Goal: Task Accomplishment & Management: Use online tool/utility

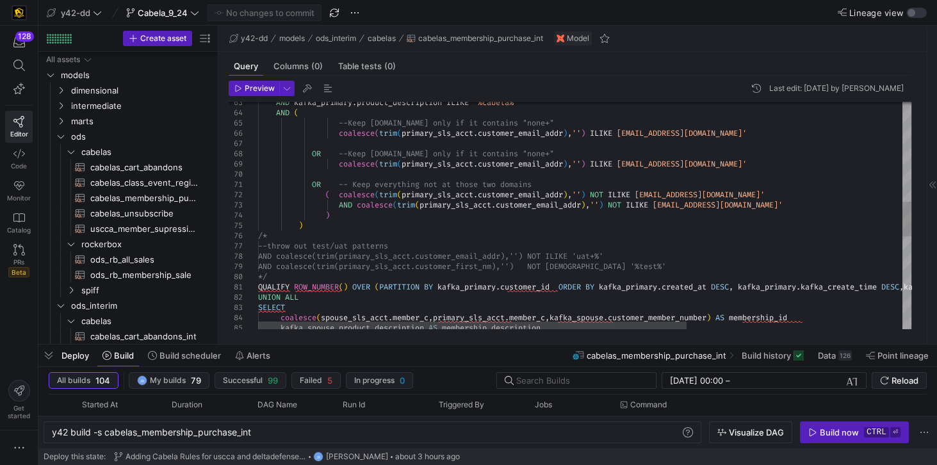
scroll to position [182, 0]
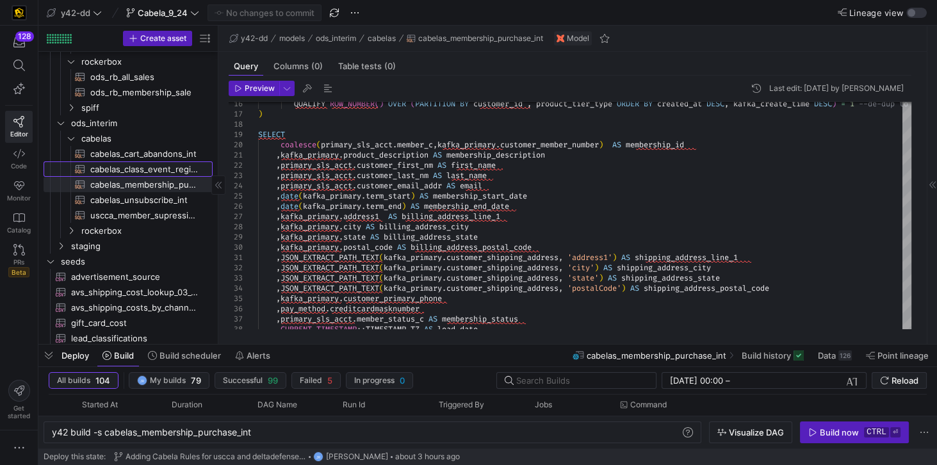
click at [119, 165] on span "cabelas_class_event_registrants_int​​​​​​​​​​" at bounding box center [144, 169] width 108 height 15
type textarea "-- File Name: cabelas_class_event_registrants_int.sql -- Created By: Jess Rabid…"
type textarea "y42 build -s cabelas_class_event_registrants_int"
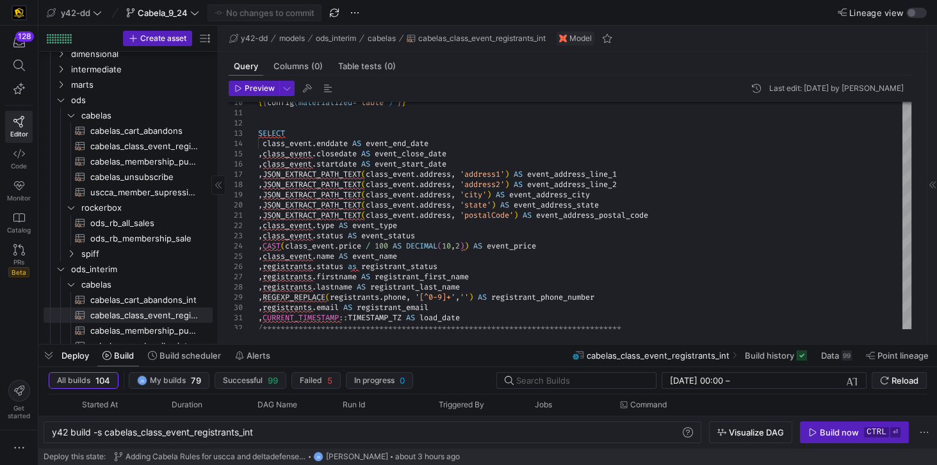
scroll to position [219, 0]
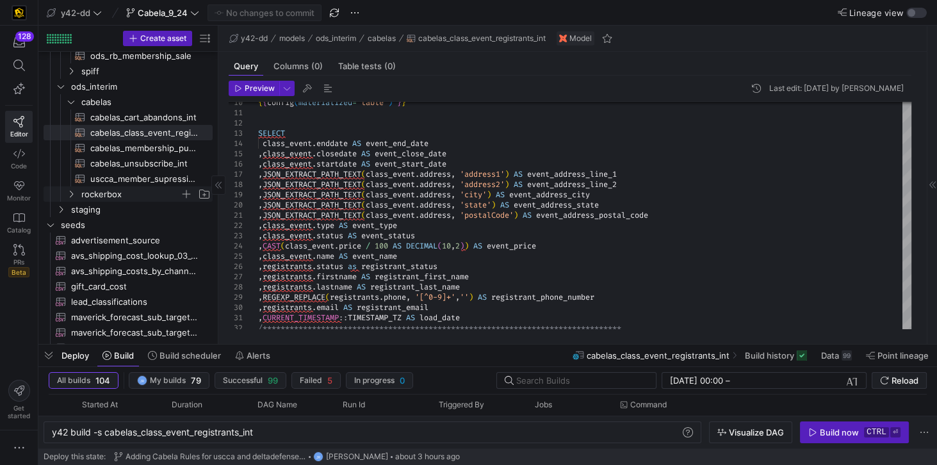
click at [93, 195] on span "rockerbox" at bounding box center [130, 194] width 99 height 15
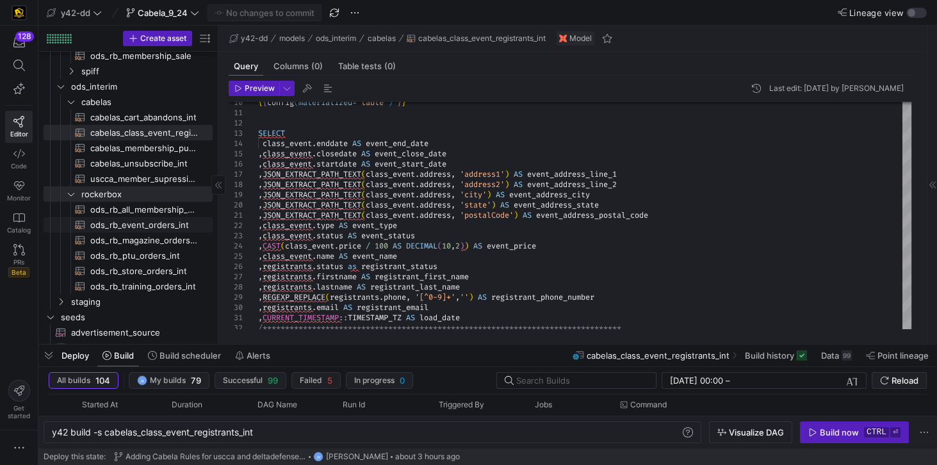
click at [106, 221] on span "ods_rb_event_orders_int​​​​​​​​​​" at bounding box center [144, 225] width 108 height 15
type textarea "-- File Name: ods_rb_event_orders_int.sql -- Created By: Jess Rabida -- Last Mo…"
type textarea "y42 build -s ods_rb_event_orders_int"
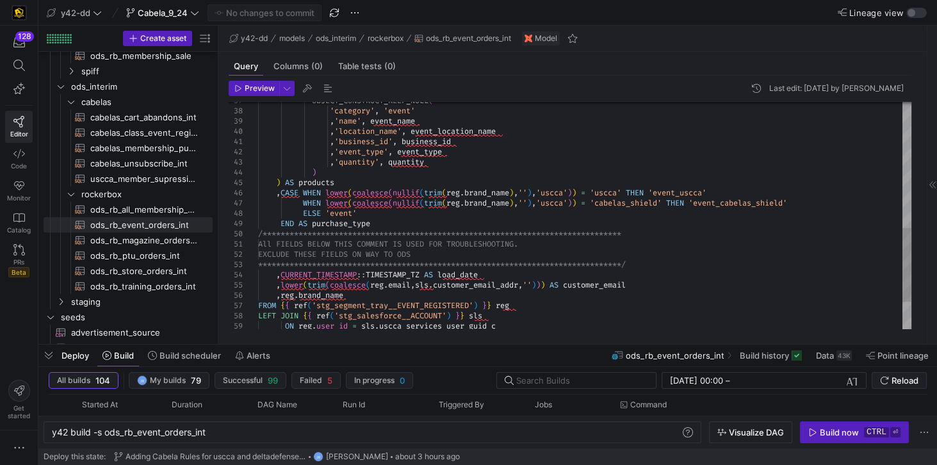
type textarea "**********"
click at [609, 284] on div "**********" at bounding box center [584, 64] width 653 height 696
click at [508, 347] on div "Deploy Build Build scheduler Alerts ods_rb_event_orders_int Build history Data …" at bounding box center [487, 355] width 898 height 22
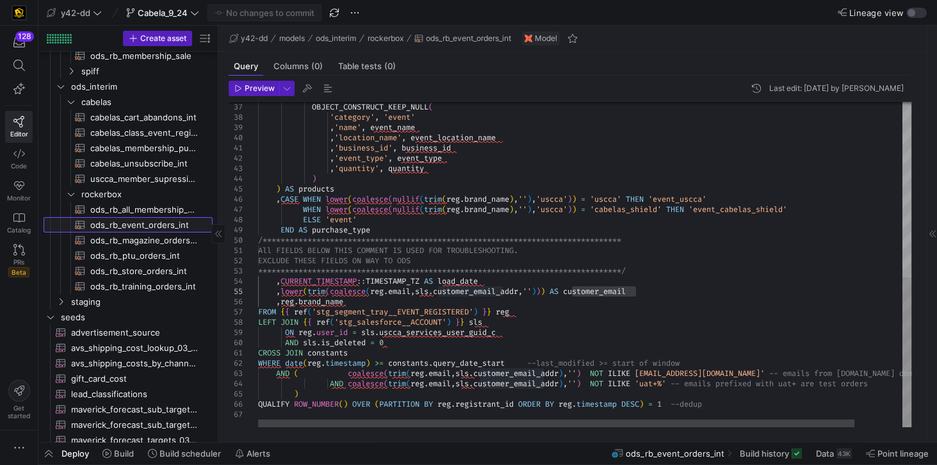
click at [136, 222] on span "ods_rb_event_orders_int​​​​​​​​​​" at bounding box center [144, 225] width 108 height 15
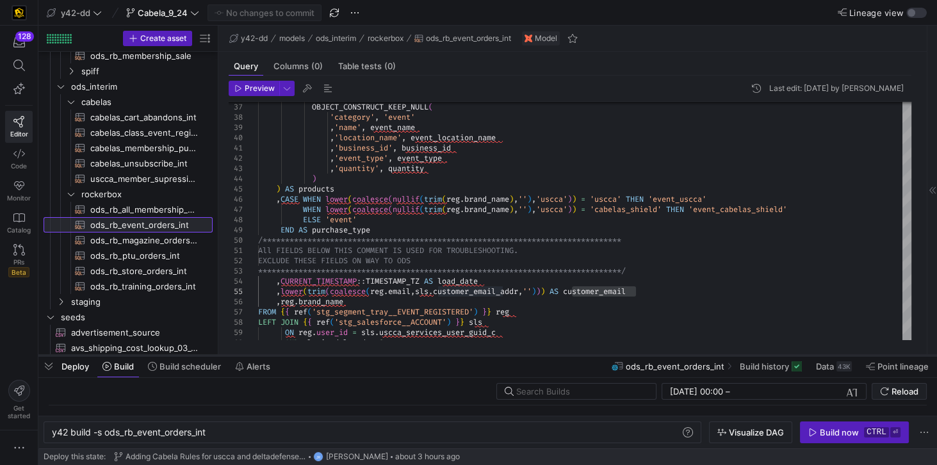
drag, startPoint x: 460, startPoint y: 443, endPoint x: 472, endPoint y: 356, distance: 87.9
click at [472, 356] on div at bounding box center [487, 355] width 898 height 5
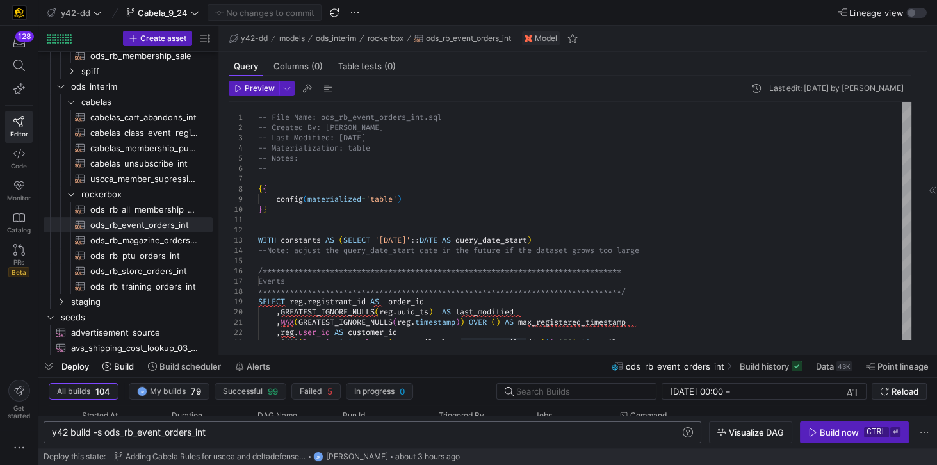
click at [106, 433] on div "y42 build -s ods_rb_event_orders_int" at bounding box center [367, 432] width 630 height 10
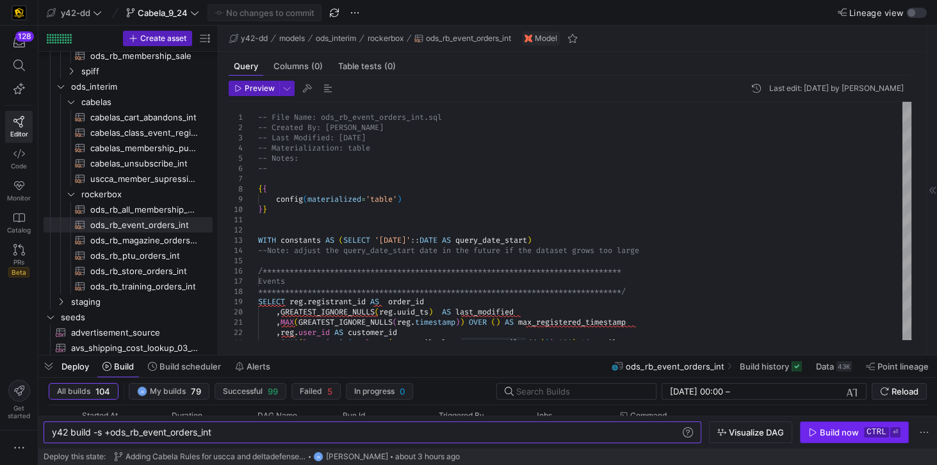
type textarea "y42 build -s +ods_rb_event_orders_int"
click at [821, 430] on div "Build now" at bounding box center [838, 432] width 39 height 10
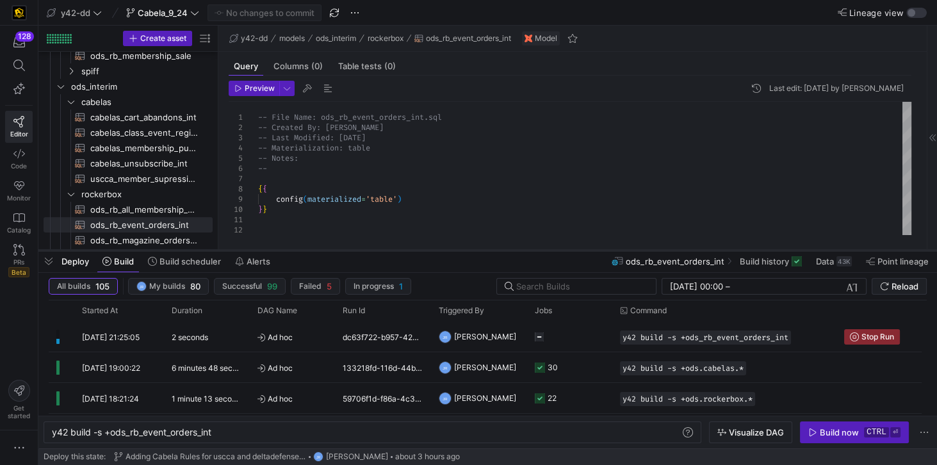
drag, startPoint x: 531, startPoint y: 353, endPoint x: 526, endPoint y: 248, distance: 105.1
click at [526, 248] on div at bounding box center [487, 250] width 898 height 5
click at [203, 342] on div "3 minutes 19 seconds" at bounding box center [207, 336] width 86 height 30
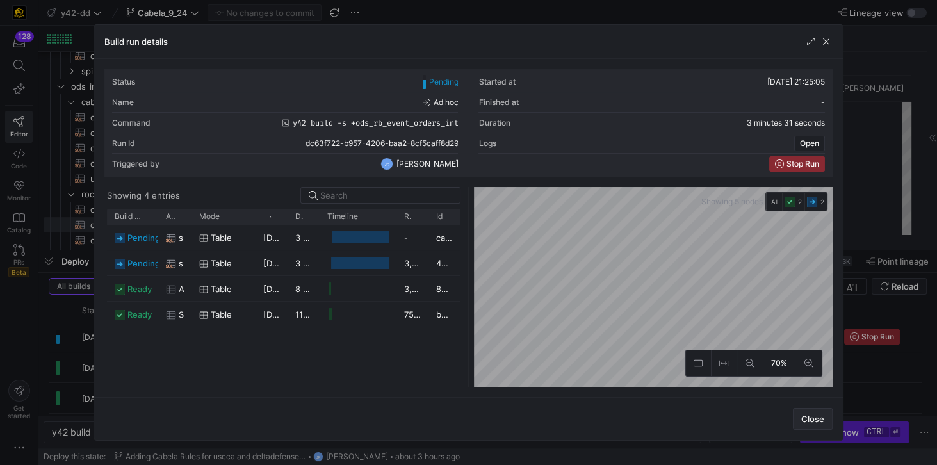
click at [816, 417] on span "Close" at bounding box center [812, 419] width 23 height 10
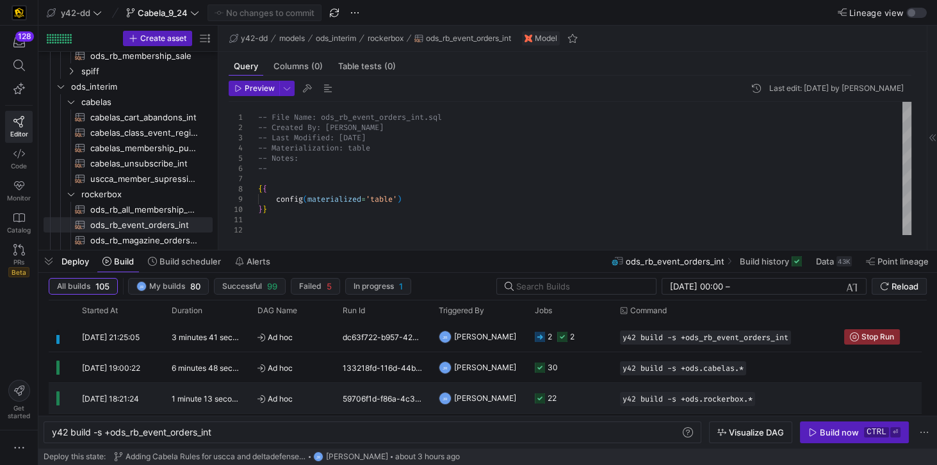
click at [209, 394] on y42-duration "1 minute 13 seconds" at bounding box center [208, 399] width 73 height 10
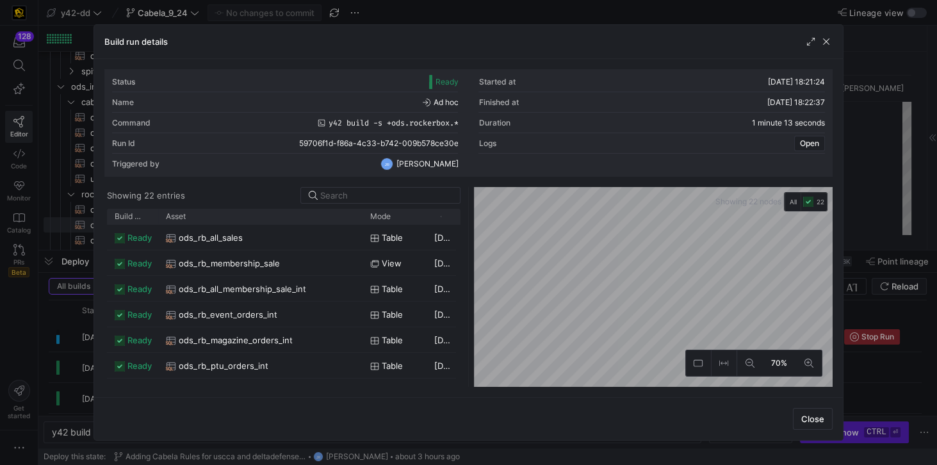
drag, startPoint x: 187, startPoint y: 216, endPoint x: 360, endPoint y: 226, distance: 173.8
click at [360, 226] on div "Build status Asset Mode 1" at bounding box center [283, 298] width 353 height 178
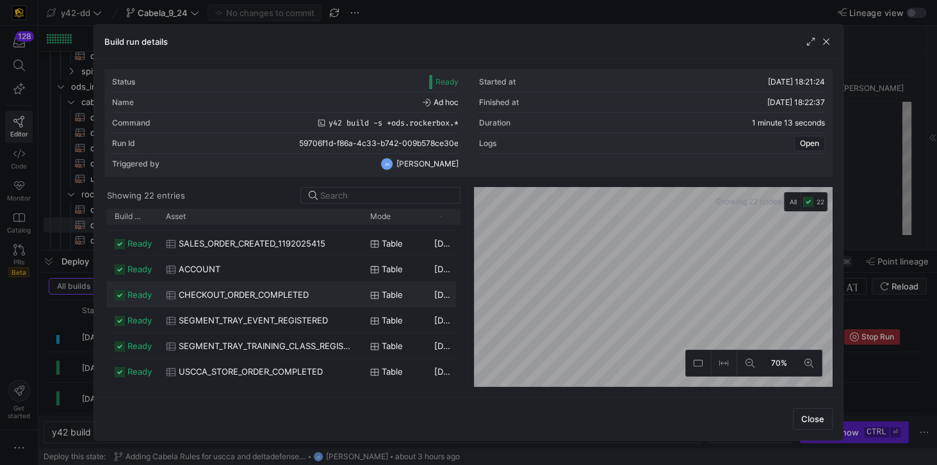
scroll to position [404, 0]
click at [816, 423] on span "Close" at bounding box center [812, 419] width 23 height 10
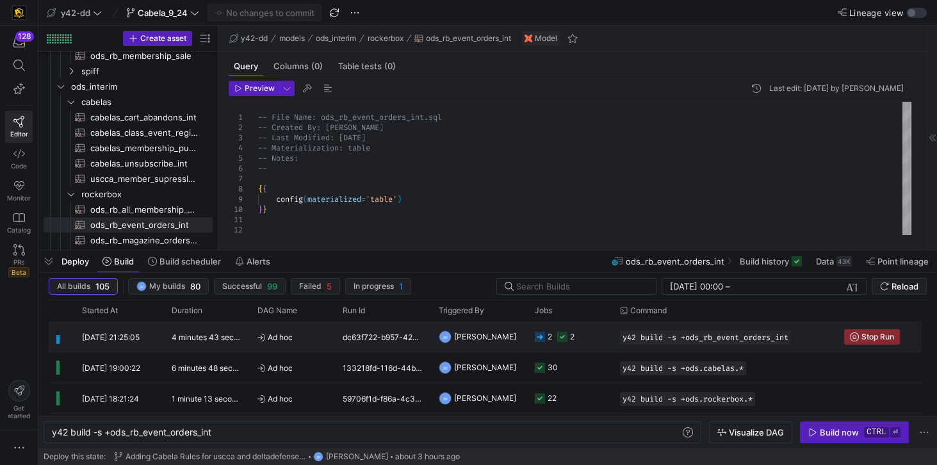
click at [221, 332] on y42-duration "4 minutes 43 seconds" at bounding box center [211, 337] width 79 height 10
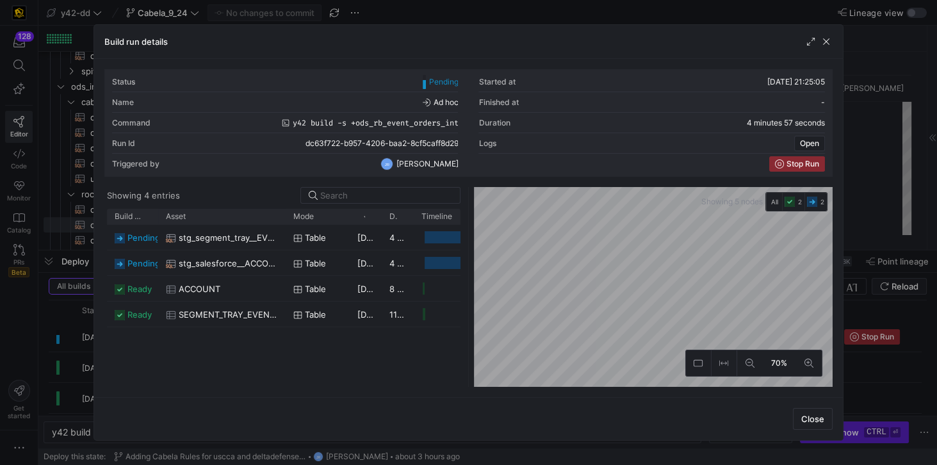
drag, startPoint x: 190, startPoint y: 210, endPoint x: 284, endPoint y: 232, distance: 96.6
click at [284, 232] on div "Build status Asset Mode 1" at bounding box center [283, 298] width 353 height 178
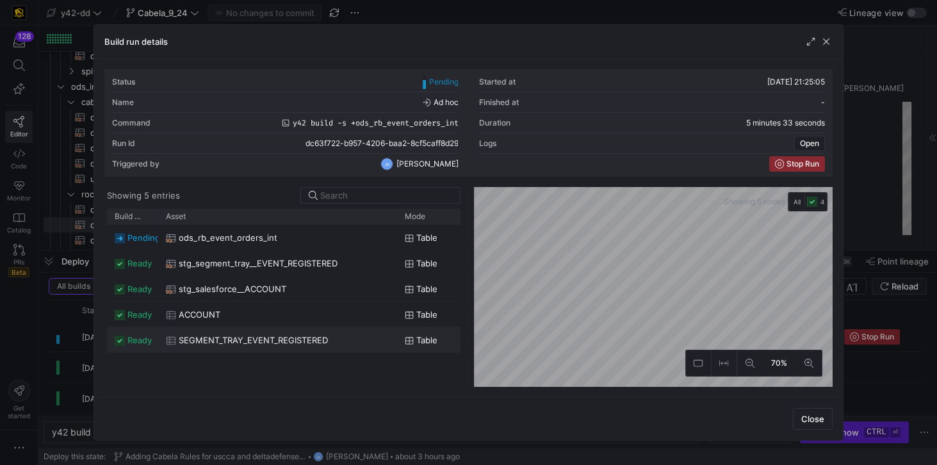
drag, startPoint x: 189, startPoint y: 214, endPoint x: 396, endPoint y: 229, distance: 207.3
click at [396, 229] on div "Build status Asset Mode 1" at bounding box center [283, 298] width 353 height 178
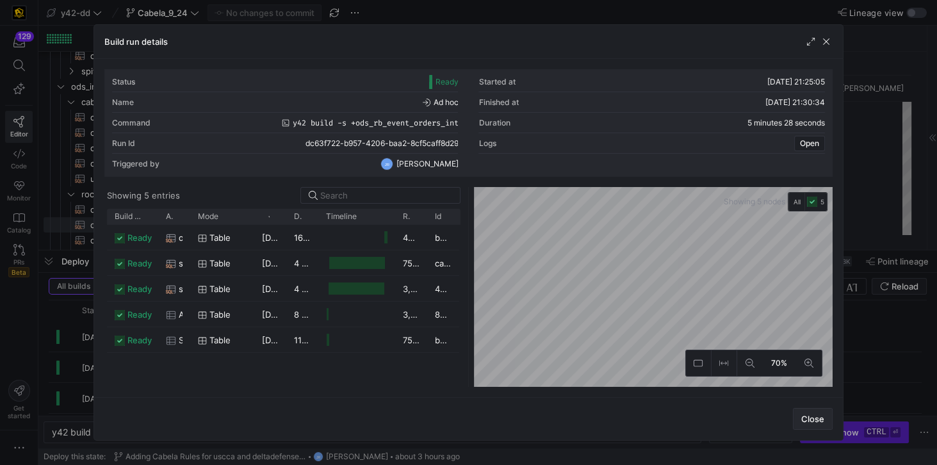
click at [801, 416] on span "button" at bounding box center [812, 418] width 38 height 20
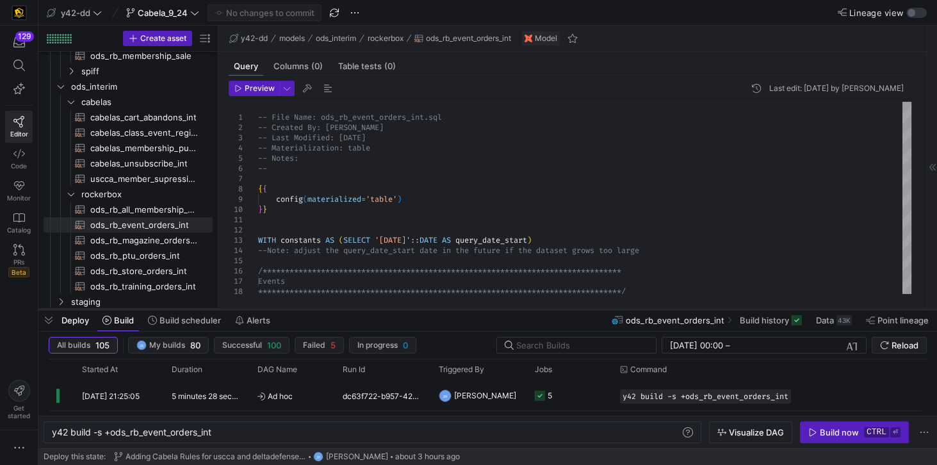
drag, startPoint x: 431, startPoint y: 250, endPoint x: 423, endPoint y: 309, distance: 59.5
click at [423, 309] on div at bounding box center [487, 309] width 898 height 5
click at [700, 191] on div "**********" at bounding box center [584, 450] width 653 height 696
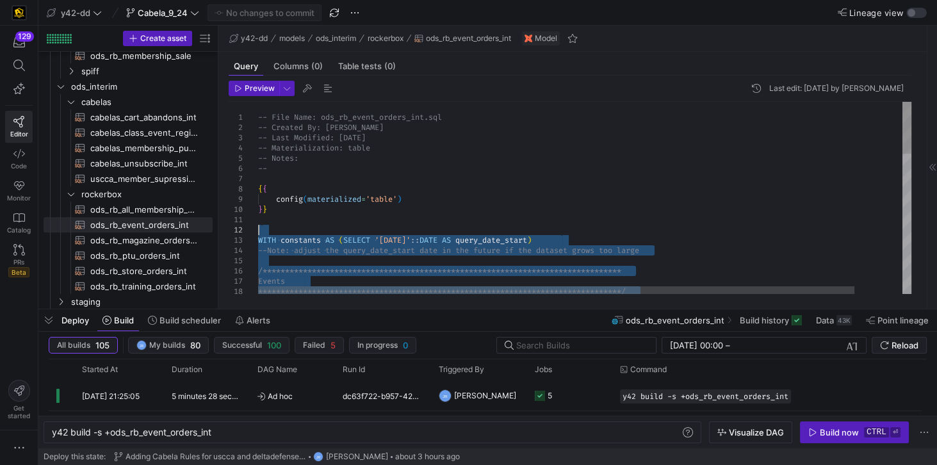
drag, startPoint x: 733, startPoint y: 271, endPoint x: 273, endPoint y: 226, distance: 462.5
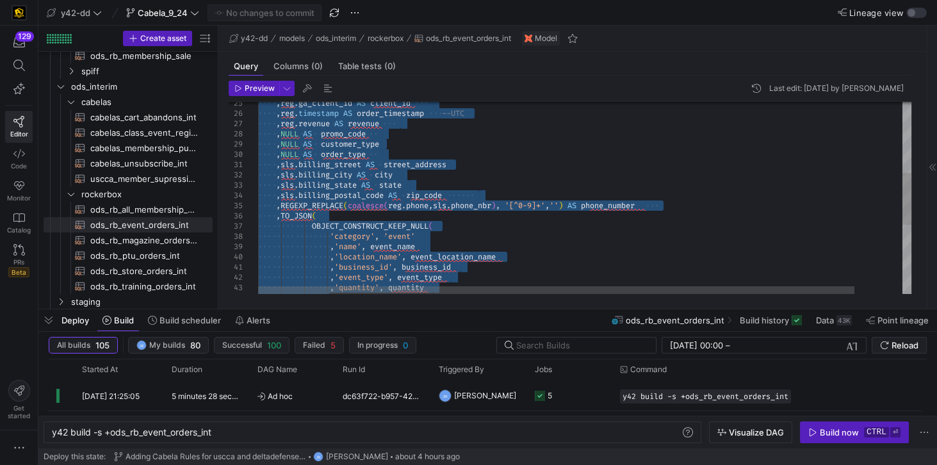
click at [500, 249] on div ", reg . ga_client_id AS client_id , reg . timestamp AS order_timestamp --UTC , …" at bounding box center [610, 194] width 705 height 704
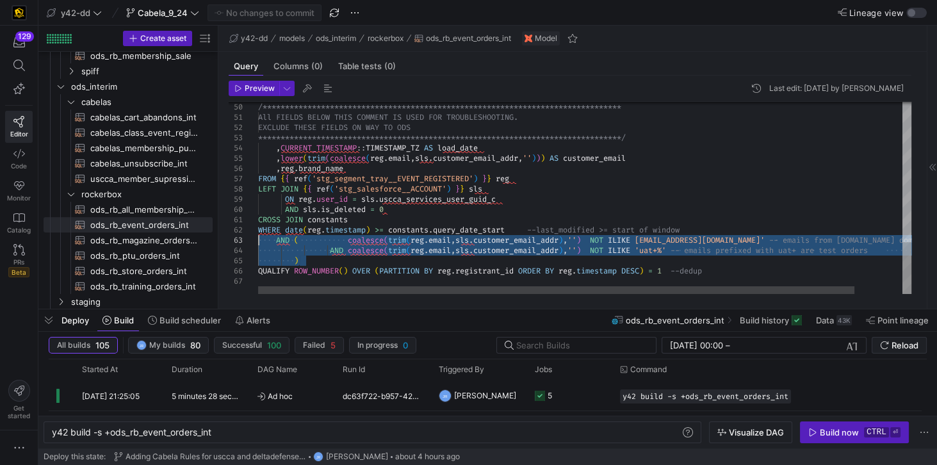
drag, startPoint x: 324, startPoint y: 261, endPoint x: 254, endPoint y: 241, distance: 72.5
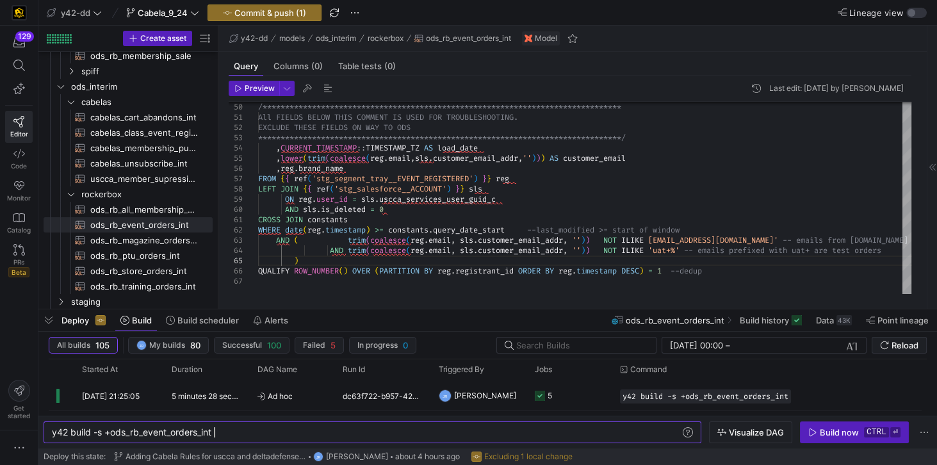
click at [258, 433] on div "y42 build -s +ods_rb_event_orders_int" at bounding box center [367, 432] width 630 height 10
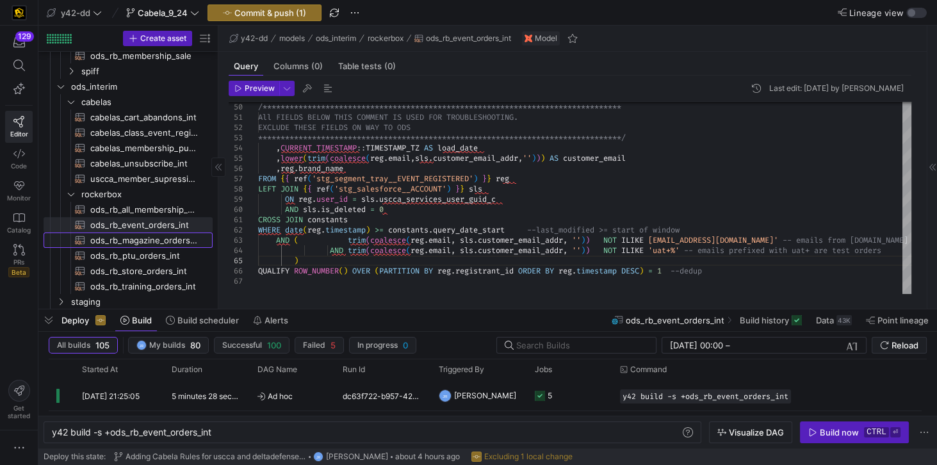
click at [156, 242] on span "ods_rb_magazine_orders_int​​​​​​​​​​" at bounding box center [144, 240] width 108 height 15
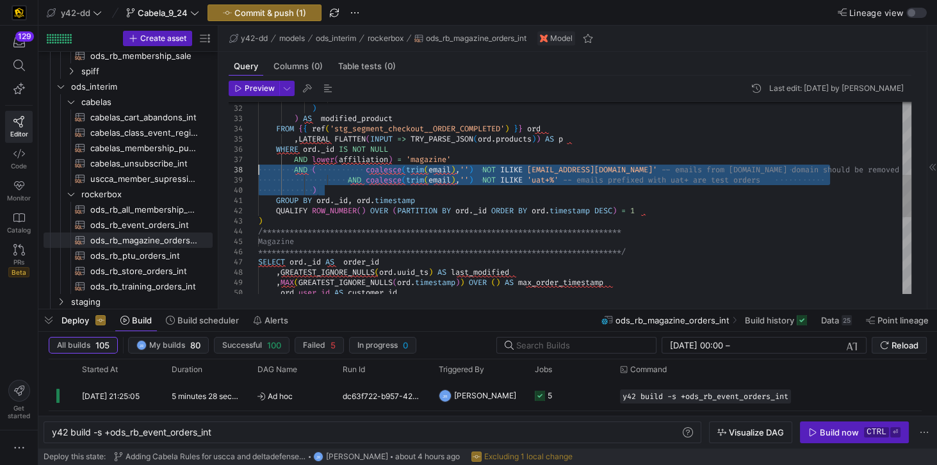
drag, startPoint x: 334, startPoint y: 191, endPoint x: 238, endPoint y: 170, distance: 98.2
click at [258, 170] on div "**********" at bounding box center [584, 205] width 653 height 860
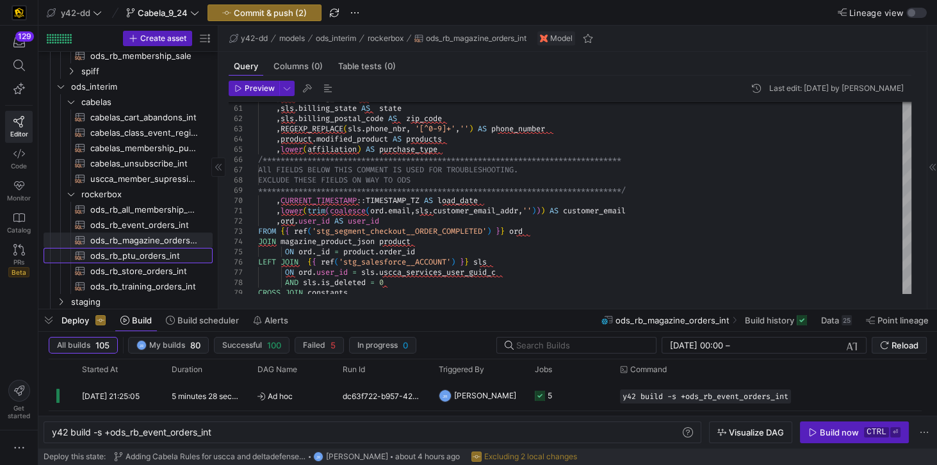
click at [144, 252] on span "ods_rb_ptu_orders_int​​​​​​​​​​" at bounding box center [144, 255] width 108 height 15
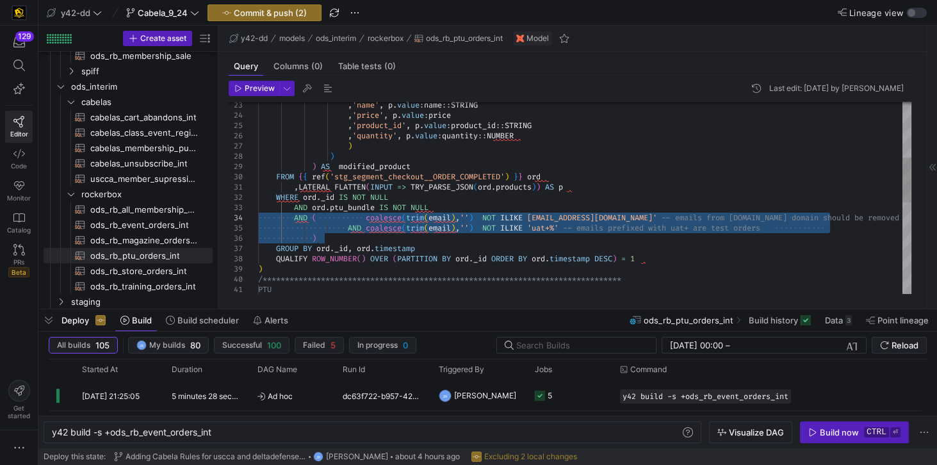
drag, startPoint x: 325, startPoint y: 239, endPoint x: 245, endPoint y: 216, distance: 83.9
click at [258, 216] on div "**********" at bounding box center [584, 273] width 653 height 819
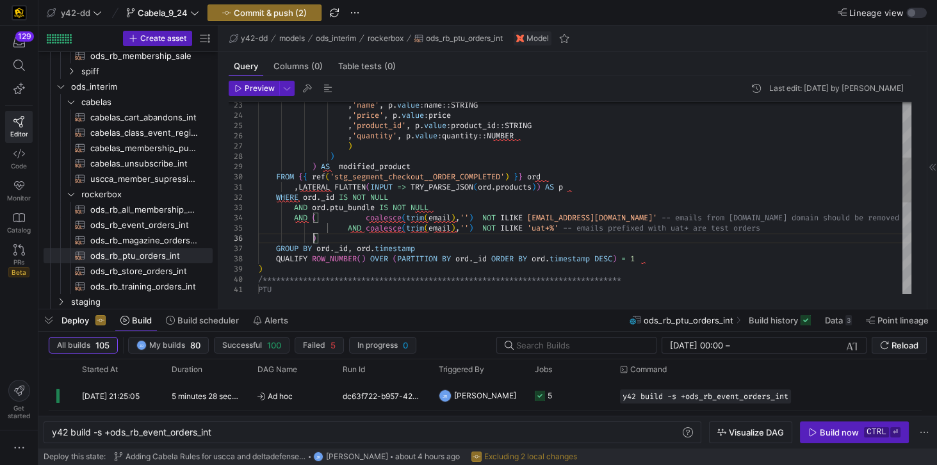
click at [314, 233] on div "**********" at bounding box center [584, 273] width 653 height 819
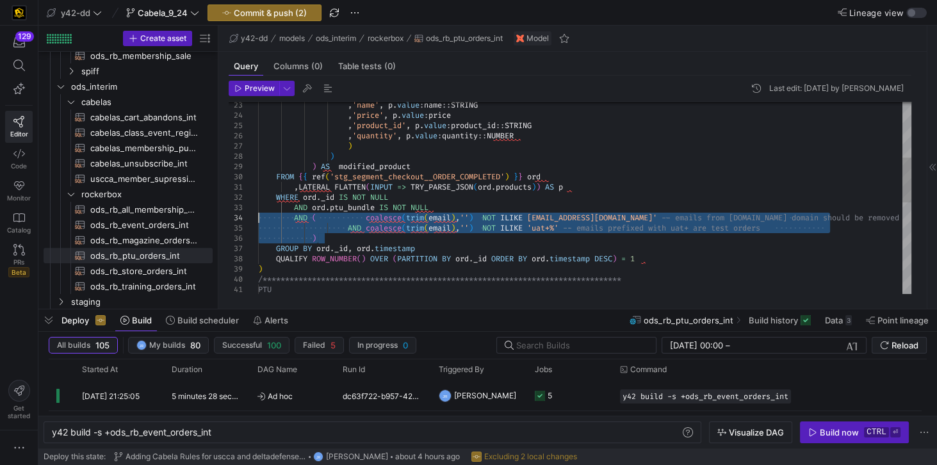
drag, startPoint x: 326, startPoint y: 238, endPoint x: 239, endPoint y: 218, distance: 89.3
click at [258, 218] on div "**********" at bounding box center [584, 273] width 653 height 819
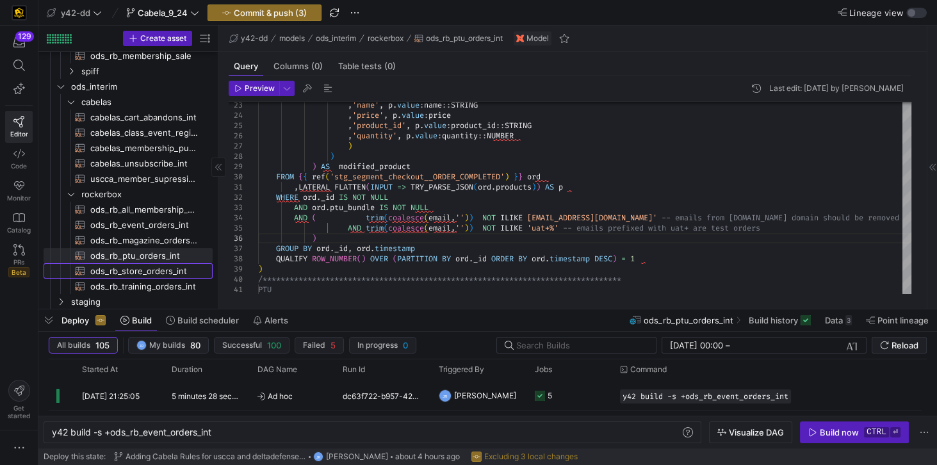
click at [144, 271] on span "ods_rb_store_orders_int​​​​​​​​​​" at bounding box center [144, 271] width 108 height 15
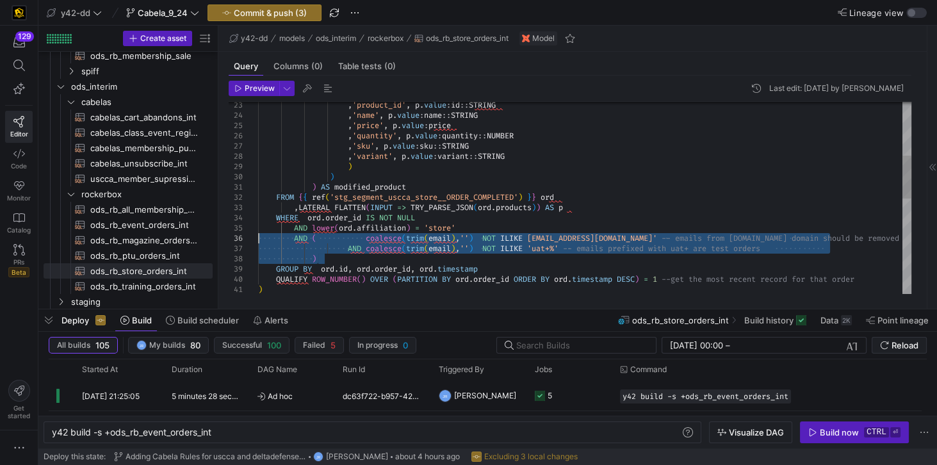
drag, startPoint x: 326, startPoint y: 259, endPoint x: 252, endPoint y: 234, distance: 78.3
click at [258, 234] on div ", 'product_id' , p . value : id :: STRING , 'name' , p . value : name :: STRING…" at bounding box center [584, 289] width 653 height 850
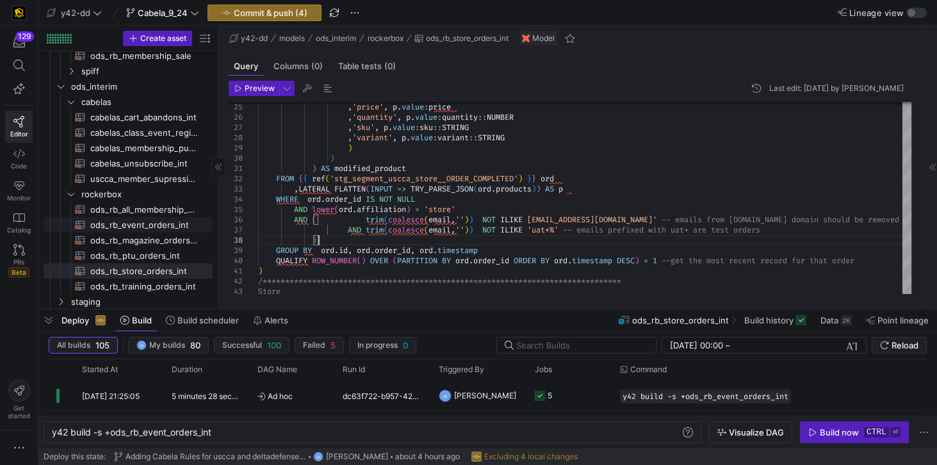
click at [150, 230] on span "ods_rb_event_orders_int​​​​​​​​​​" at bounding box center [144, 225] width 108 height 15
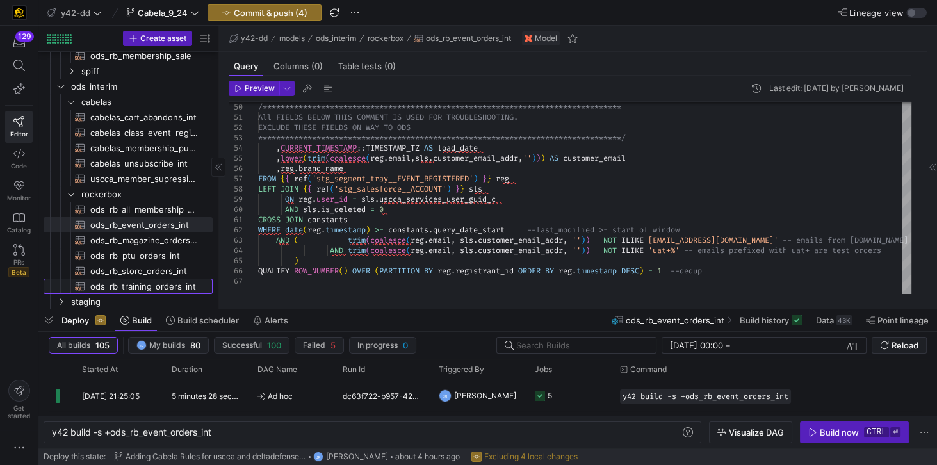
click at [140, 287] on span "ods_rb_training_orders_int​​​​​​​​​​" at bounding box center [144, 286] width 108 height 15
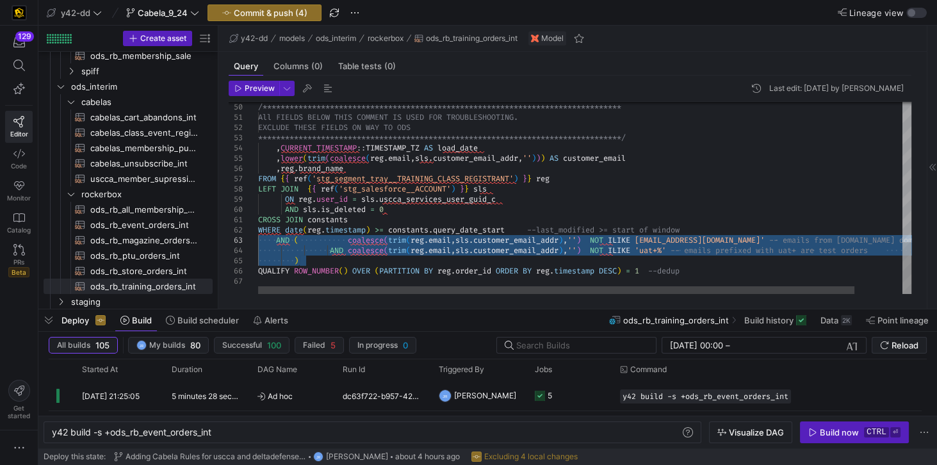
drag, startPoint x: 313, startPoint y: 262, endPoint x: 241, endPoint y: 236, distance: 76.4
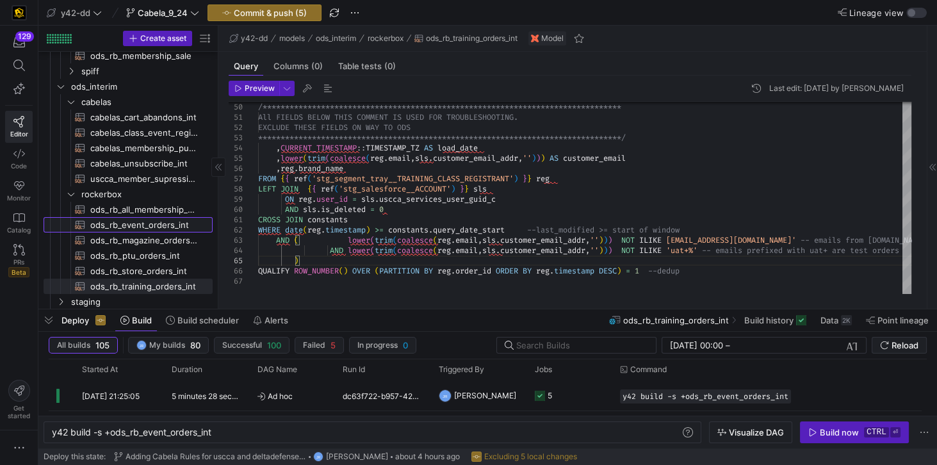
click at [133, 224] on span "ods_rb_event_orders_int​​​​​​​​​​" at bounding box center [144, 225] width 108 height 15
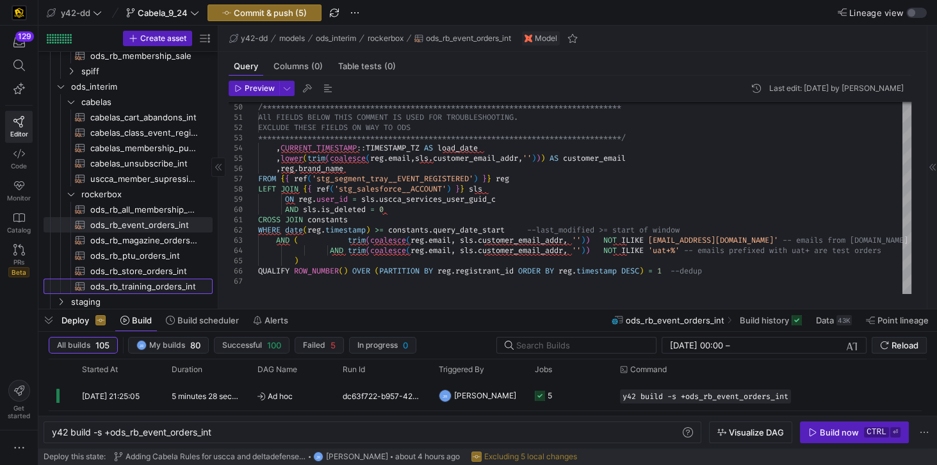
click at [133, 284] on span "ods_rb_training_orders_int​​​​​​​​​​" at bounding box center [144, 286] width 108 height 15
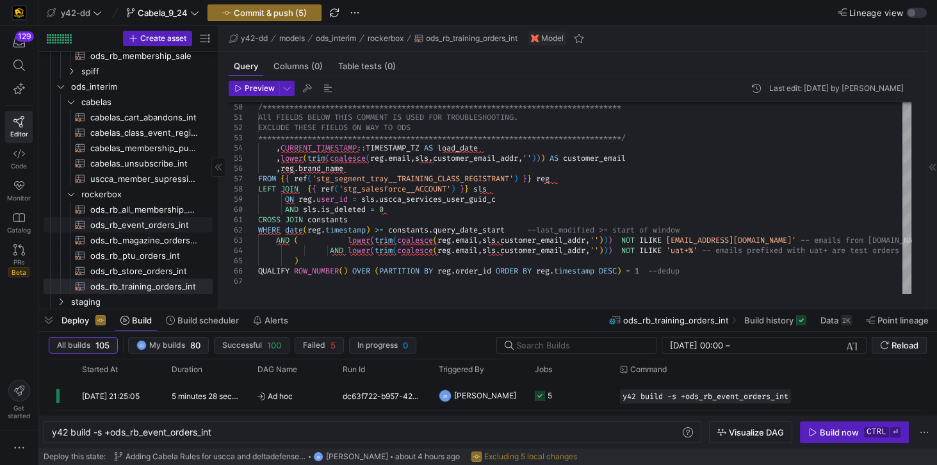
click at [144, 224] on span "ods_rb_event_orders_int​​​​​​​​​​" at bounding box center [144, 225] width 108 height 15
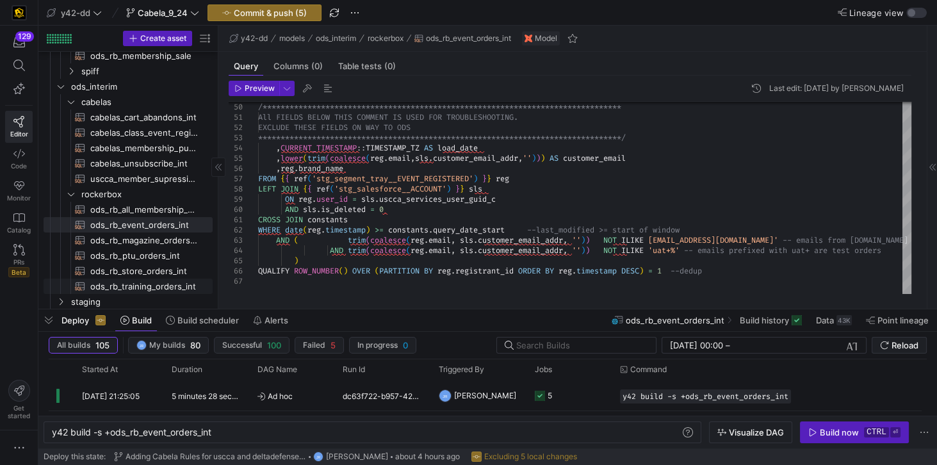
click at [141, 286] on span "ods_rb_training_orders_int​​​​​​​​​​" at bounding box center [144, 286] width 108 height 15
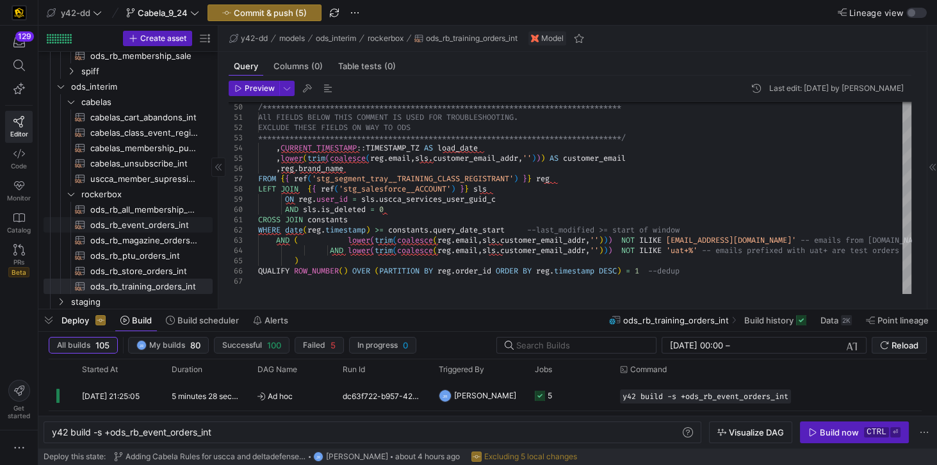
click at [145, 225] on span "ods_rb_event_orders_int​​​​​​​​​​" at bounding box center [144, 225] width 108 height 15
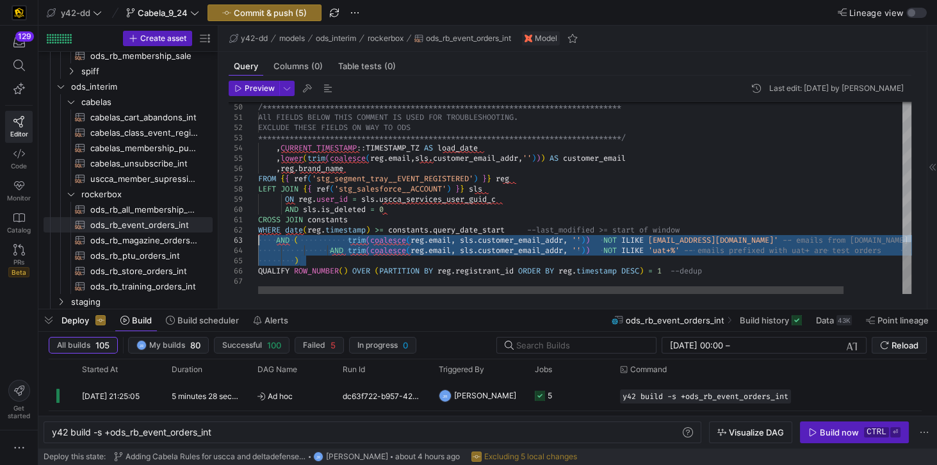
drag, startPoint x: 310, startPoint y: 264, endPoint x: 248, endPoint y: 242, distance: 65.8
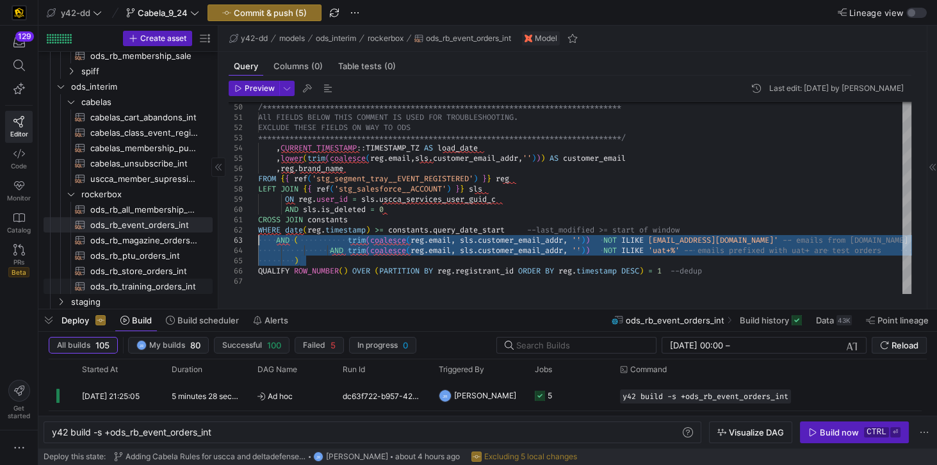
click at [152, 285] on span "ods_rb_training_orders_int​​​​​​​​​​" at bounding box center [144, 286] width 108 height 15
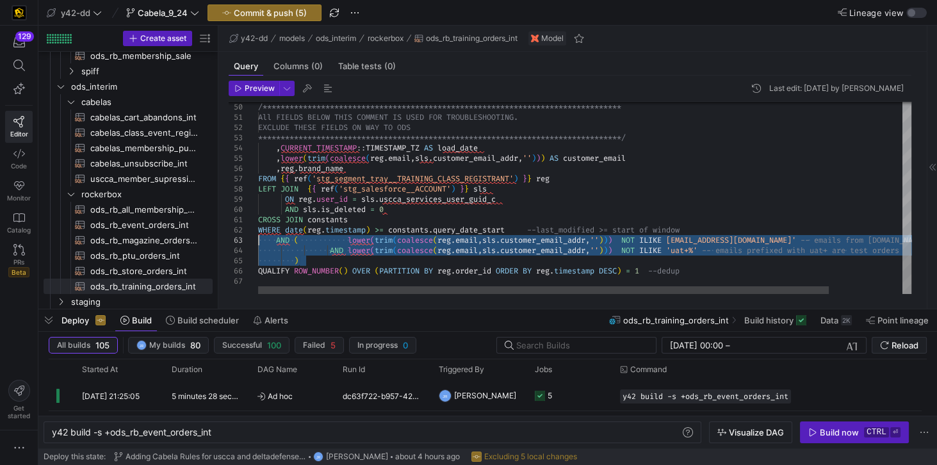
drag, startPoint x: 309, startPoint y: 264, endPoint x: 243, endPoint y: 239, distance: 70.7
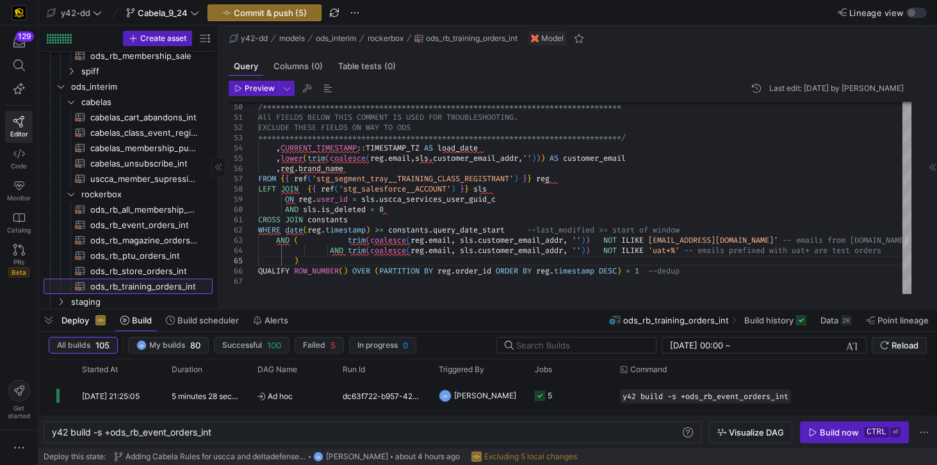
click at [152, 284] on span "ods_rb_training_orders_int​​​​​​​​​​" at bounding box center [144, 286] width 108 height 15
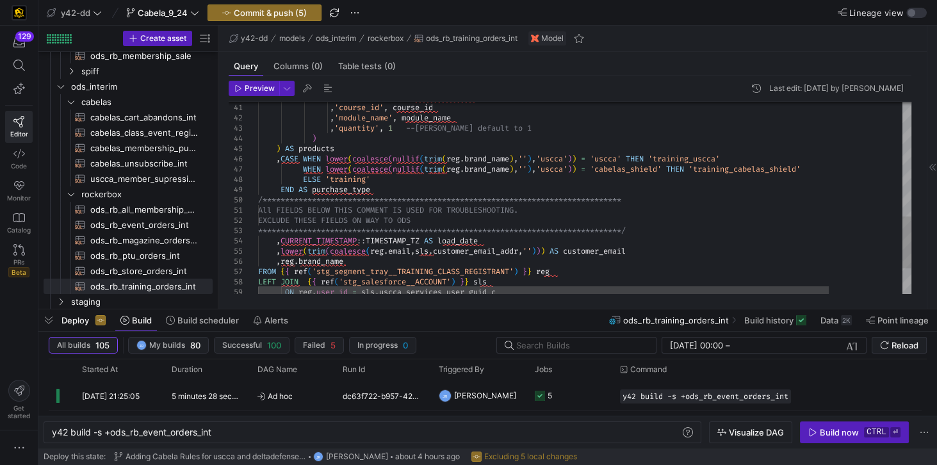
scroll to position [0, 40]
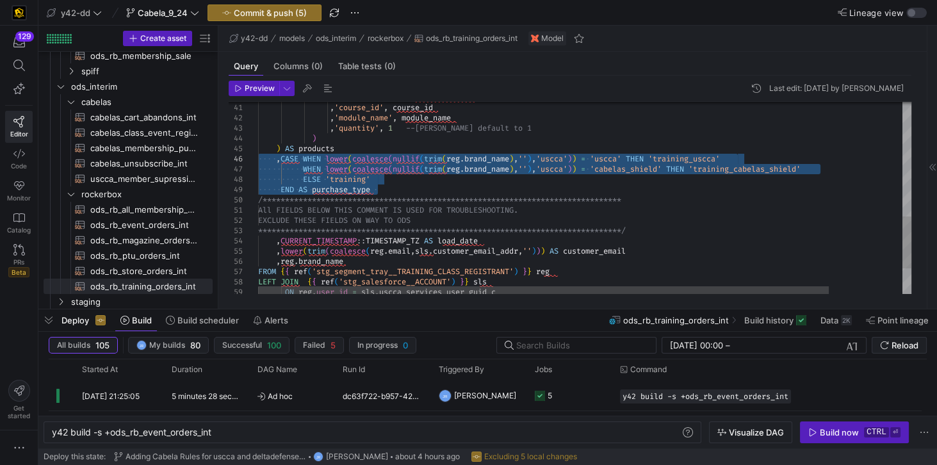
drag, startPoint x: 384, startPoint y: 188, endPoint x: 245, endPoint y: 161, distance: 141.5
click at [258, 161] on div "**********" at bounding box center [626, 34] width 737 height 704
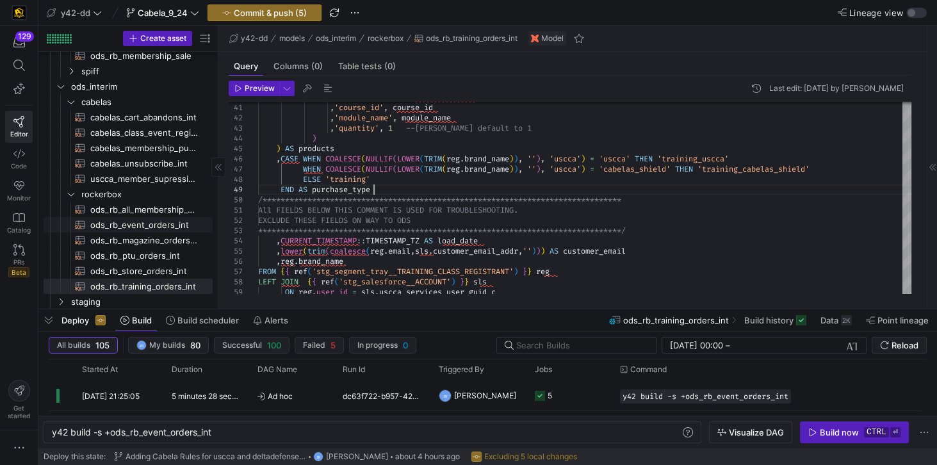
click at [149, 225] on span "ods_rb_event_orders_int​​​​​​​​​​" at bounding box center [144, 225] width 108 height 15
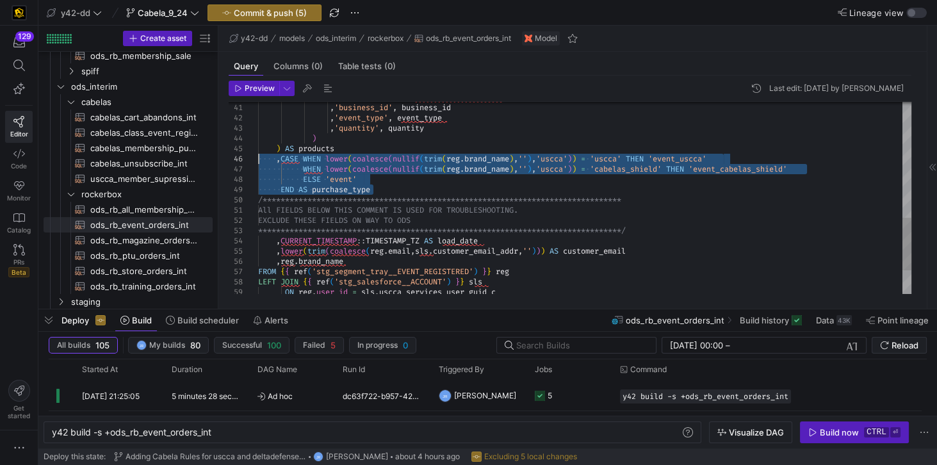
drag, startPoint x: 383, startPoint y: 189, endPoint x: 236, endPoint y: 161, distance: 149.9
click at [258, 161] on div "**********" at bounding box center [584, 30] width 653 height 696
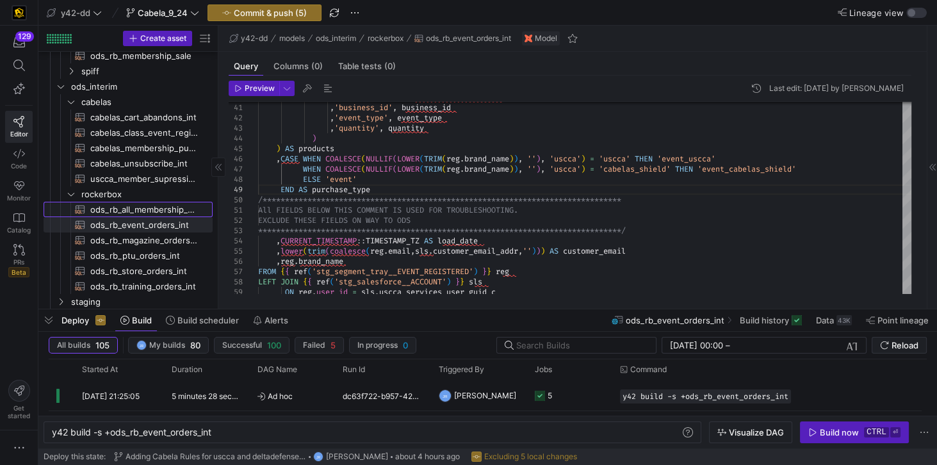
click at [145, 210] on span "ods_rb_all_membership_sale_int​​​​​​​​​​" at bounding box center [144, 209] width 108 height 15
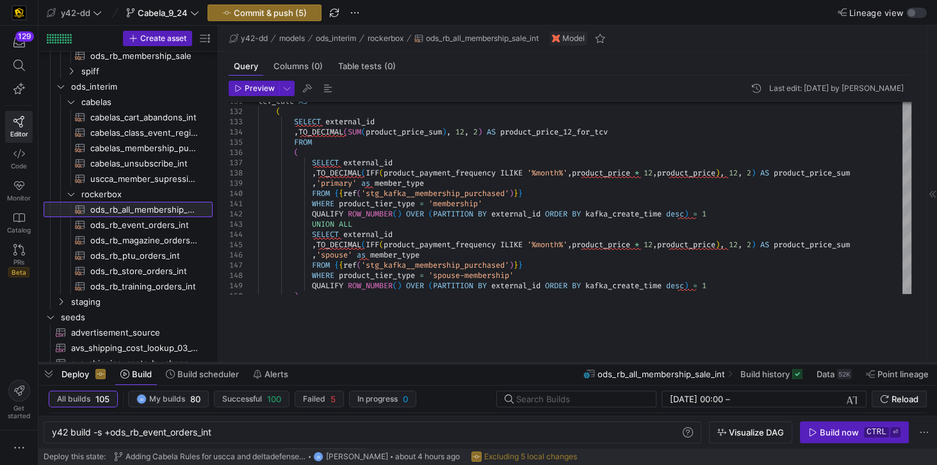
drag, startPoint x: 408, startPoint y: 310, endPoint x: 401, endPoint y: 364, distance: 54.2
click at [401, 364] on div at bounding box center [487, 362] width 898 height 5
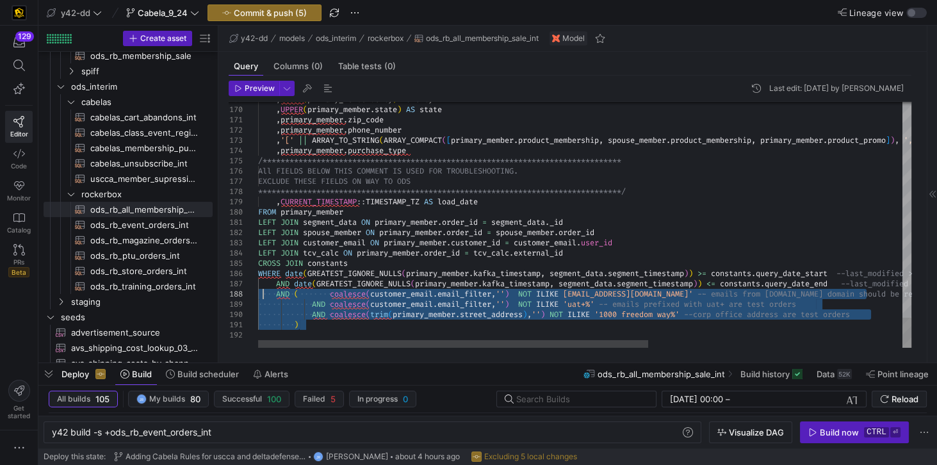
drag, startPoint x: 316, startPoint y: 326, endPoint x: 261, endPoint y: 293, distance: 64.9
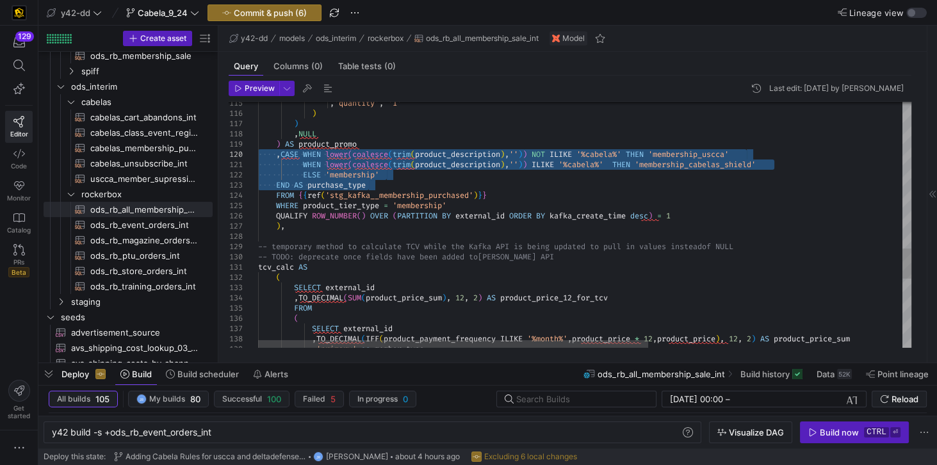
drag, startPoint x: 380, startPoint y: 184, endPoint x: 248, endPoint y: 154, distance: 134.6
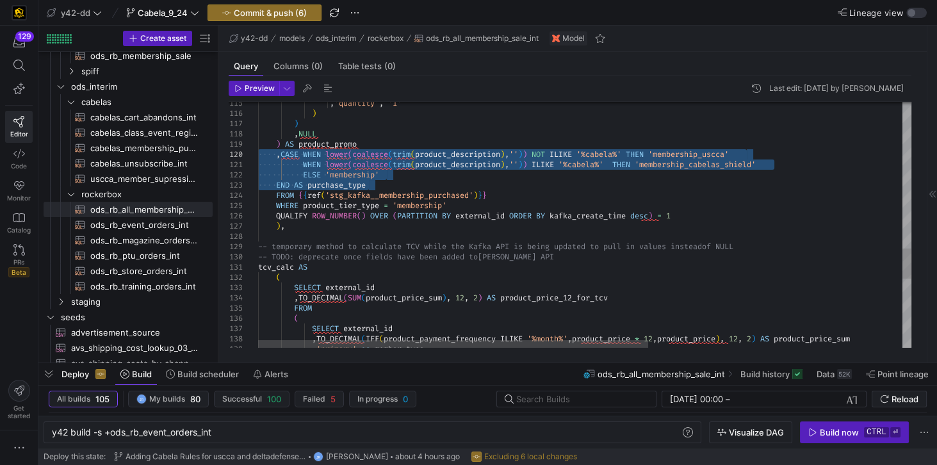
drag, startPoint x: 372, startPoint y: 186, endPoint x: 257, endPoint y: 157, distance: 118.2
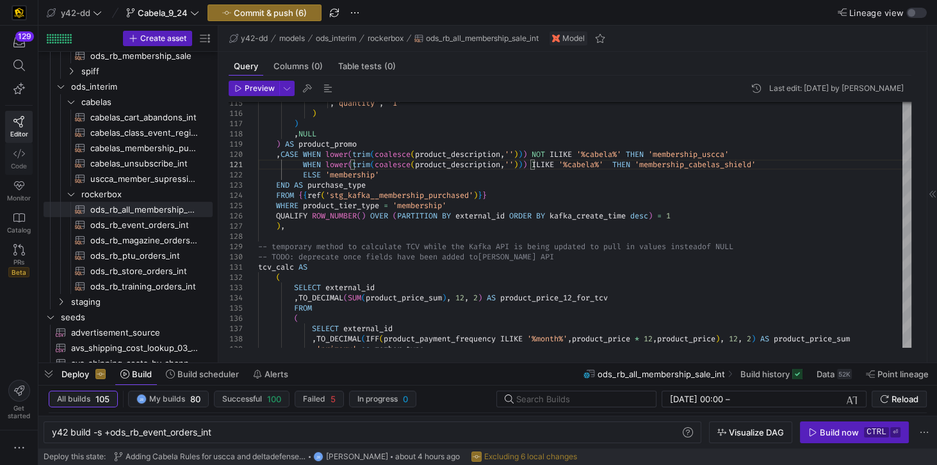
type textarea "WHEN lower(trim(coalesce(product_description,''))) ILIKE '%cabela%' THEN 'membe…"
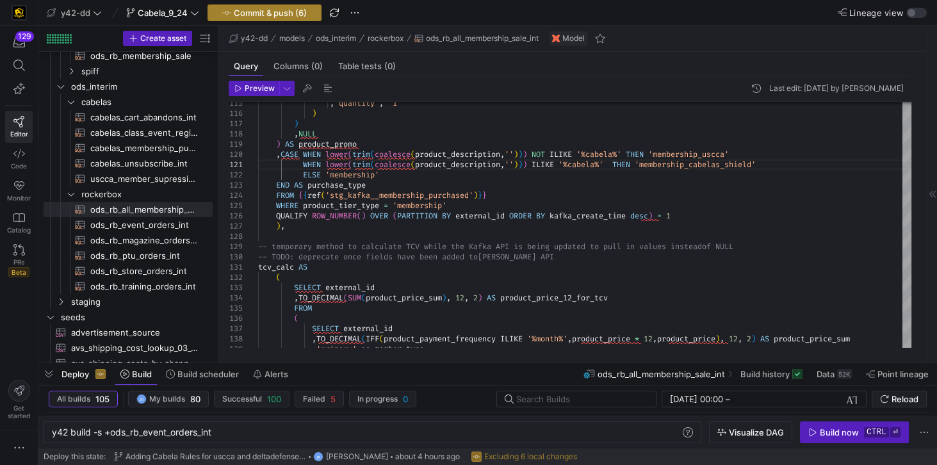
click at [292, 13] on span "Commit & push (6)" at bounding box center [270, 13] width 73 height 10
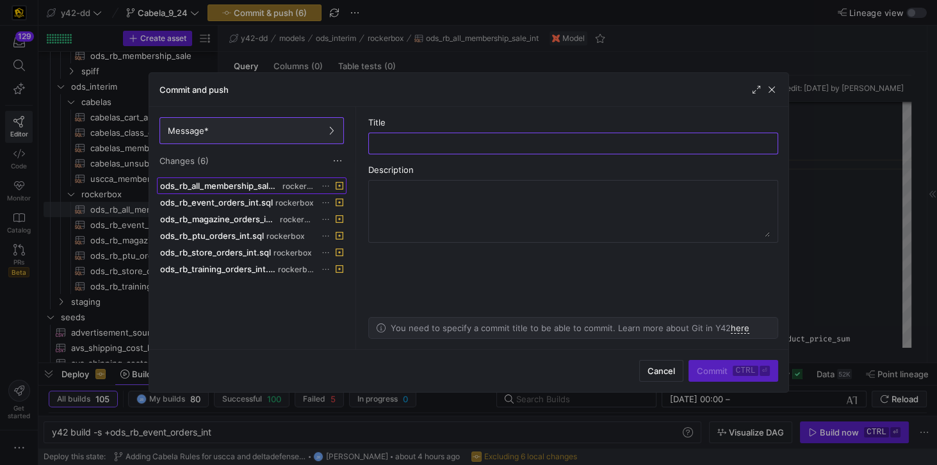
click at [272, 183] on span "ods_rb_all_membership_sale_int.sql" at bounding box center [220, 186] width 120 height 10
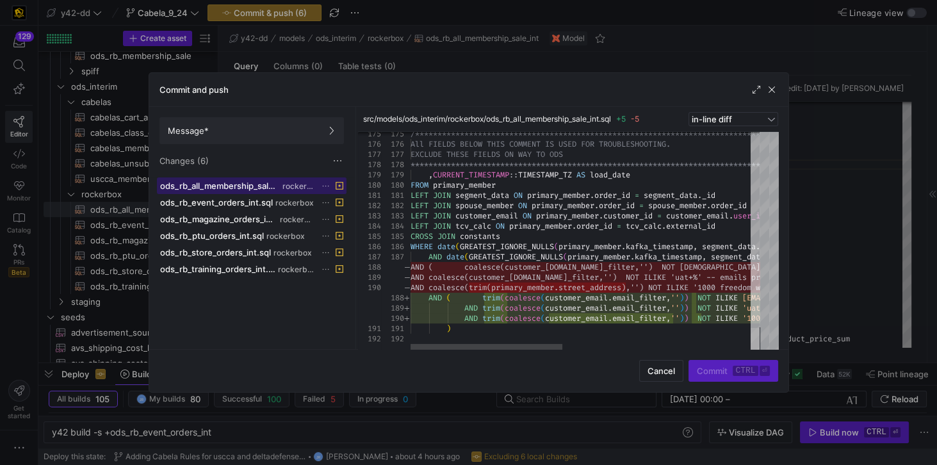
click at [758, 351] on div at bounding box center [754, 340] width 9 height 24
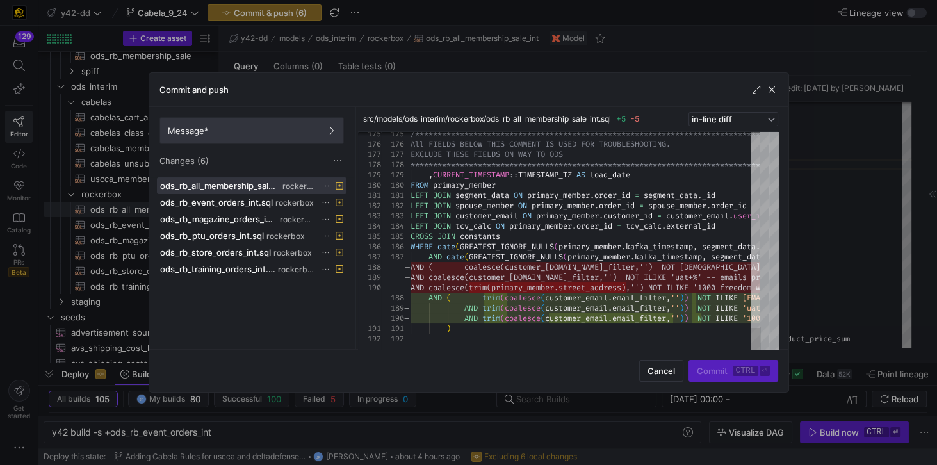
click at [270, 136] on span at bounding box center [251, 131] width 183 height 26
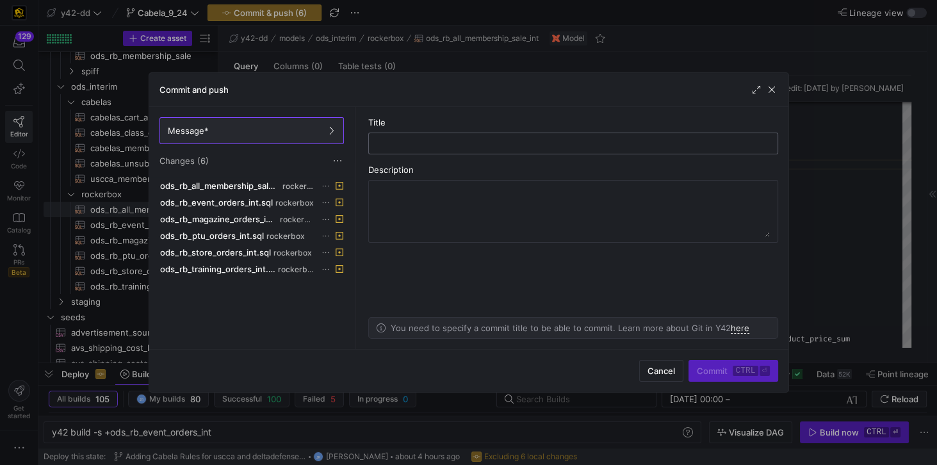
click at [419, 142] on input "text" at bounding box center [573, 143] width 388 height 10
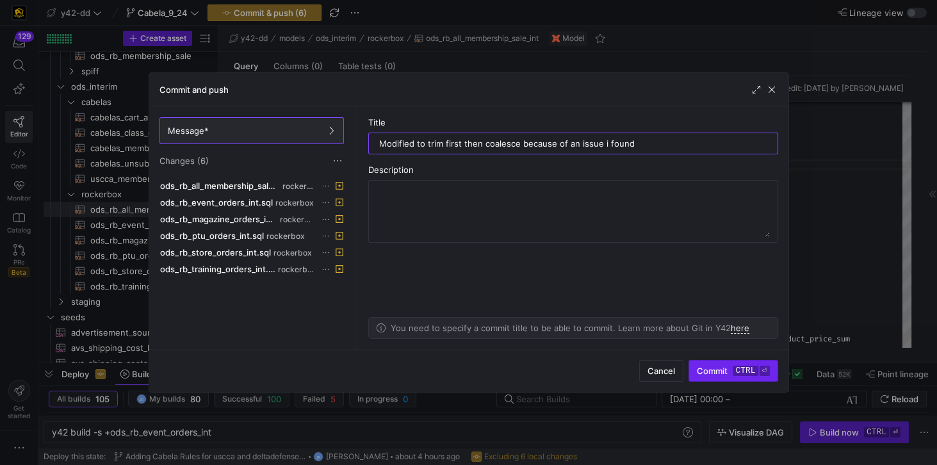
type input "Modified to trim first then coalesce because of an issue i found"
click at [715, 369] on span "Commit ctrl ⏎" at bounding box center [732, 371] width 72 height 10
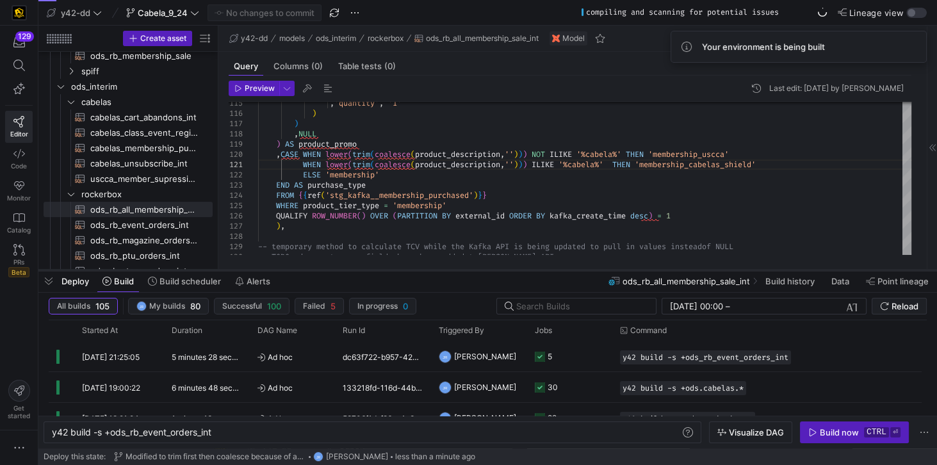
drag, startPoint x: 392, startPoint y: 364, endPoint x: 413, endPoint y: 271, distance: 95.1
click at [413, 271] on div at bounding box center [487, 270] width 898 height 5
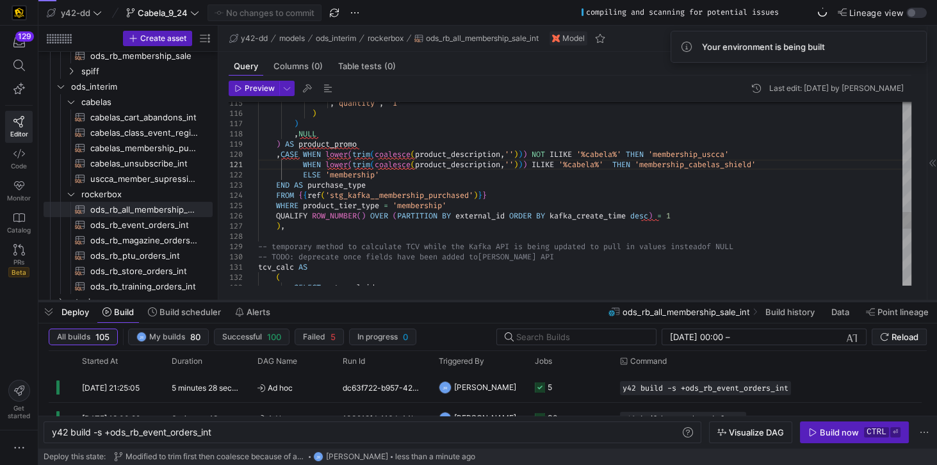
drag, startPoint x: 149, startPoint y: 271, endPoint x: 145, endPoint y: 302, distance: 31.0
click at [145, 302] on div at bounding box center [487, 300] width 898 height 5
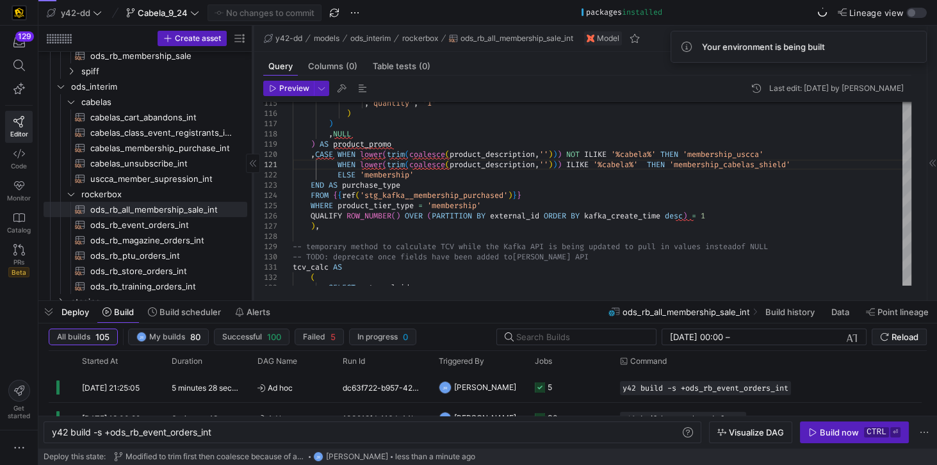
drag, startPoint x: 217, startPoint y: 230, endPoint x: 252, endPoint y: 232, distance: 34.6
click at [252, 232] on div at bounding box center [252, 163] width 1 height 275
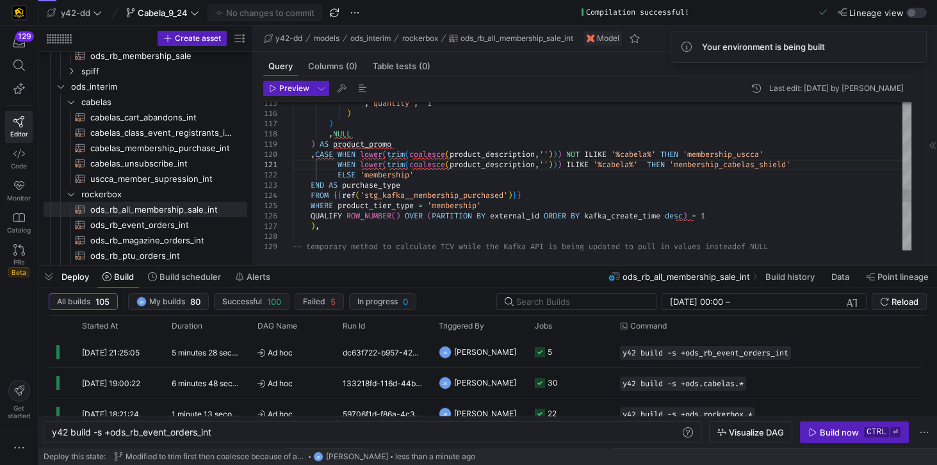
drag, startPoint x: 272, startPoint y: 303, endPoint x: 270, endPoint y: 268, distance: 35.3
click at [270, 268] on div at bounding box center [487, 265] width 898 height 5
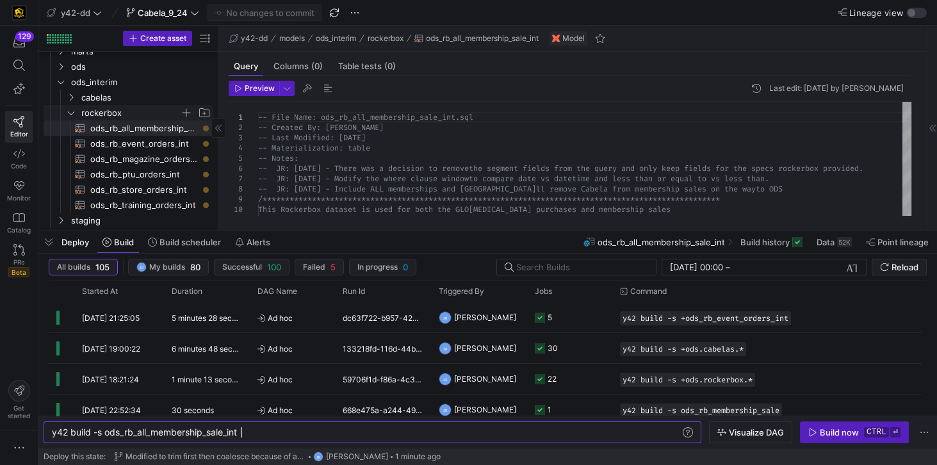
scroll to position [73, 0]
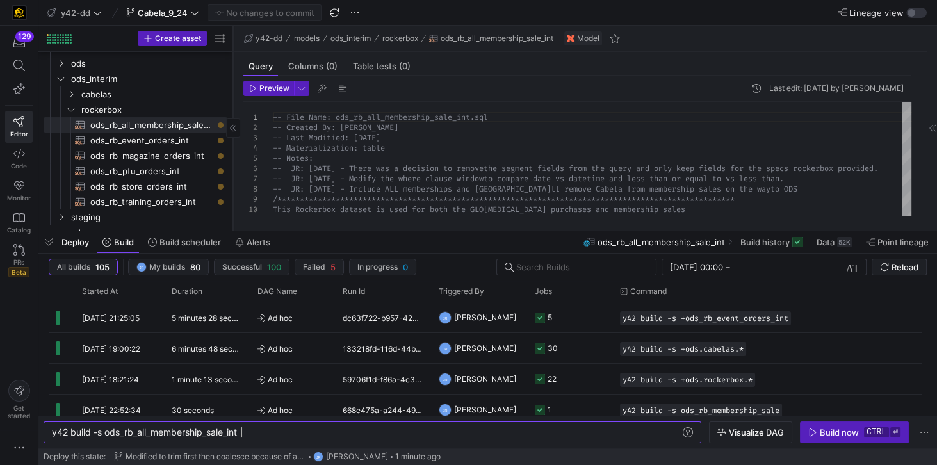
drag, startPoint x: 218, startPoint y: 179, endPoint x: 232, endPoint y: 183, distance: 15.2
click at [232, 183] on div at bounding box center [232, 128] width 1 height 205
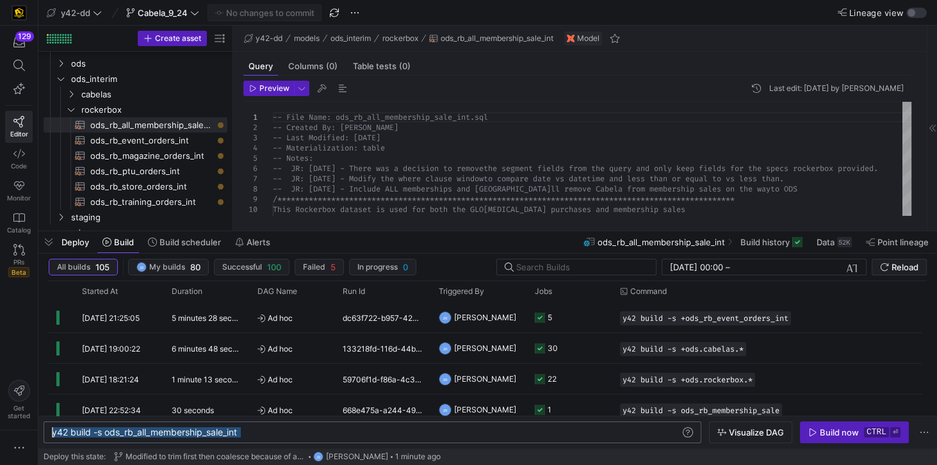
drag, startPoint x: 261, startPoint y: 436, endPoint x: 47, endPoint y: 430, distance: 213.9
click at [52, 430] on div "y42 build -s ods_rb_all_membership_sale_int" at bounding box center [367, 432] width 630 height 10
drag, startPoint x: 62, startPoint y: 431, endPoint x: 233, endPoint y: 435, distance: 171.0
click at [233, 435] on div "y42 build -s ods_rb_all_membership_sale_int" at bounding box center [367, 432] width 630 height 10
click at [255, 431] on div "y42 build -s ods_rb_all_membership_sale_int" at bounding box center [367, 432] width 630 height 10
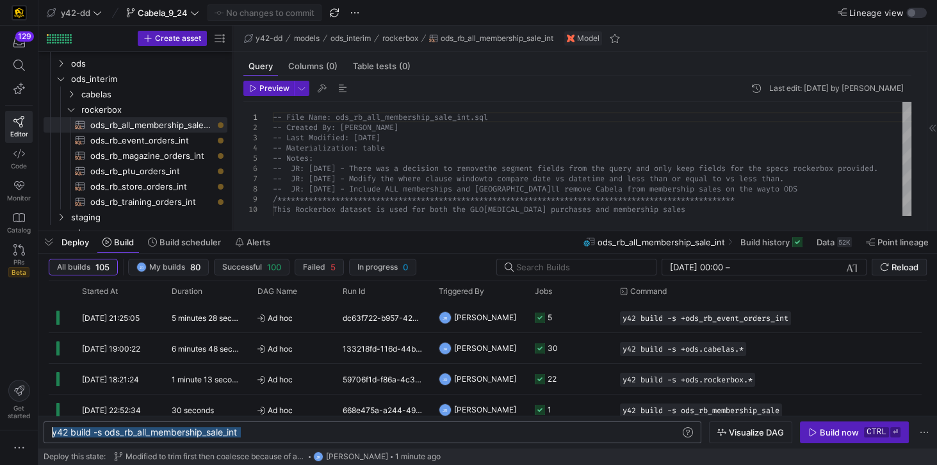
drag, startPoint x: 262, startPoint y: 434, endPoint x: 49, endPoint y: 431, distance: 212.5
click at [52, 431] on div "y42 build -s ods_rb_all_membership_sale_int" at bounding box center [367, 432] width 630 height 10
type textarea "y42 build --stale"
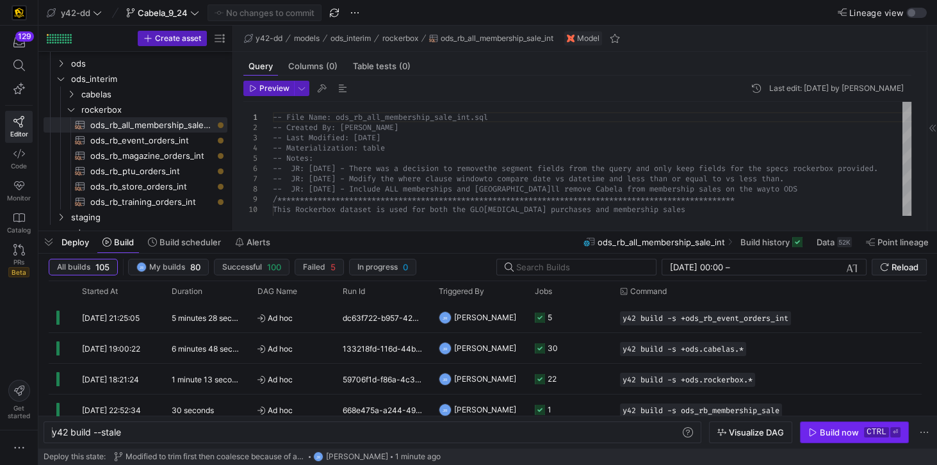
click at [828, 433] on div "Build now" at bounding box center [838, 432] width 39 height 10
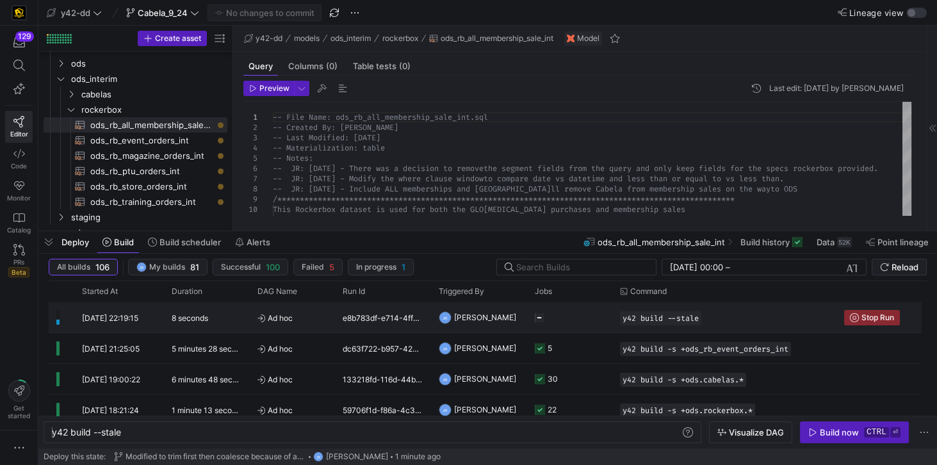
click at [138, 318] on span "[DATE] 22:19:15" at bounding box center [110, 318] width 56 height 10
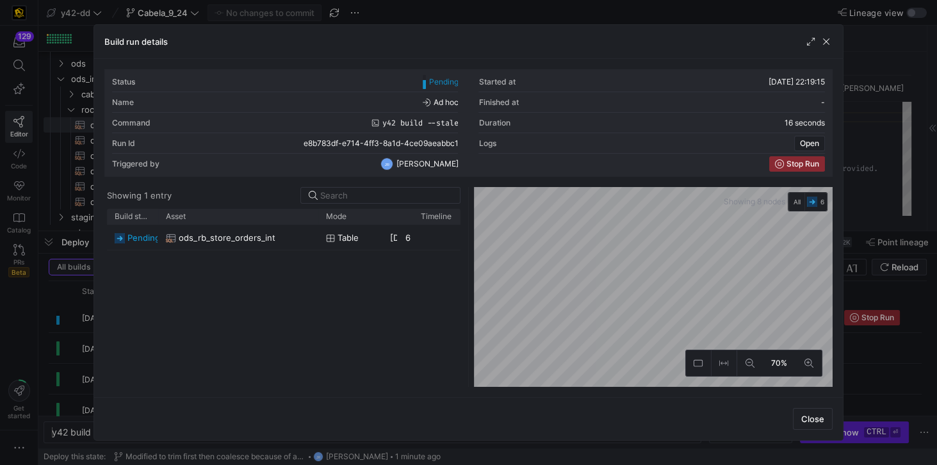
drag, startPoint x: 187, startPoint y: 215, endPoint x: 315, endPoint y: 220, distance: 128.1
click at [315, 220] on div "Asset" at bounding box center [238, 216] width 160 height 15
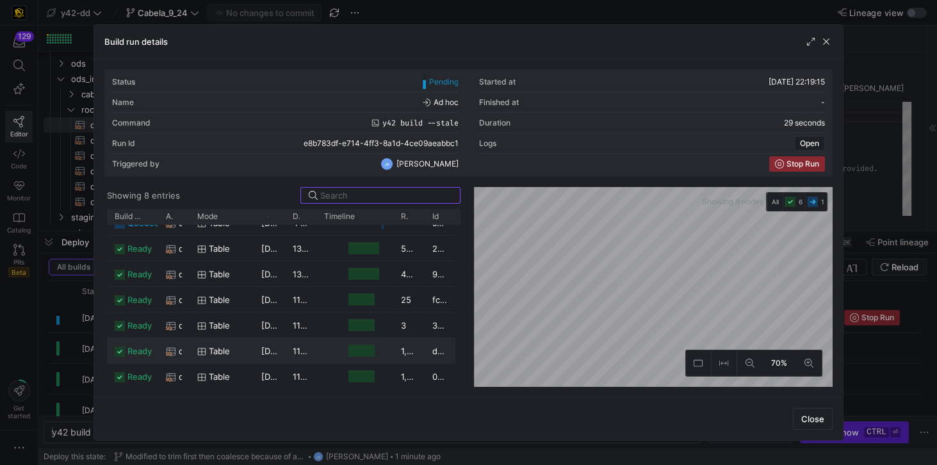
scroll to position [0, 0]
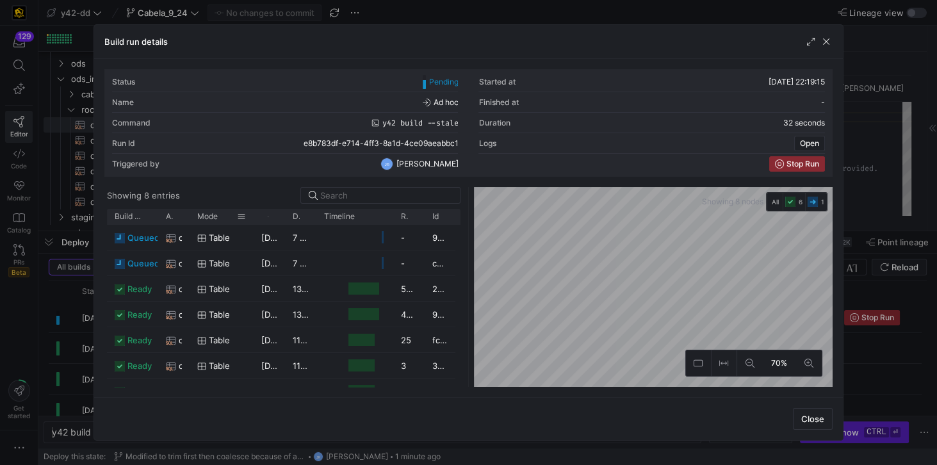
click at [195, 216] on div "Mode" at bounding box center [221, 216] width 64 height 15
click at [805, 423] on span "Close" at bounding box center [812, 419] width 23 height 10
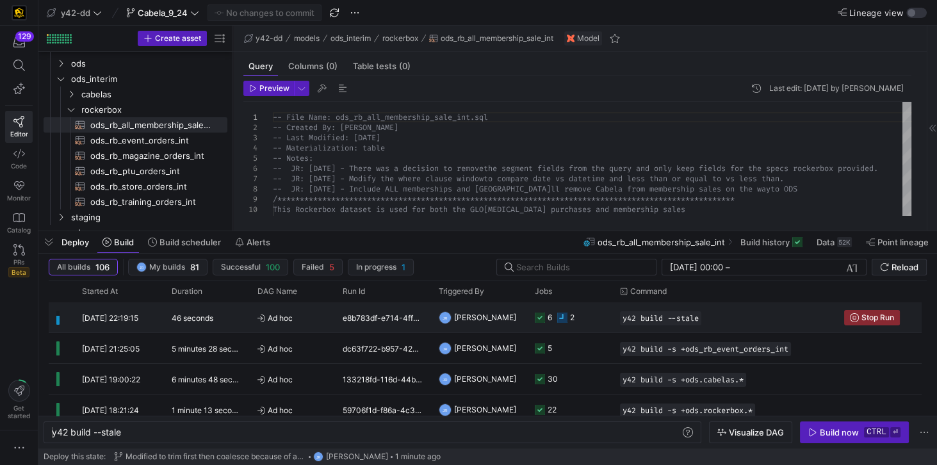
click at [198, 323] on div "46 seconds" at bounding box center [207, 317] width 86 height 30
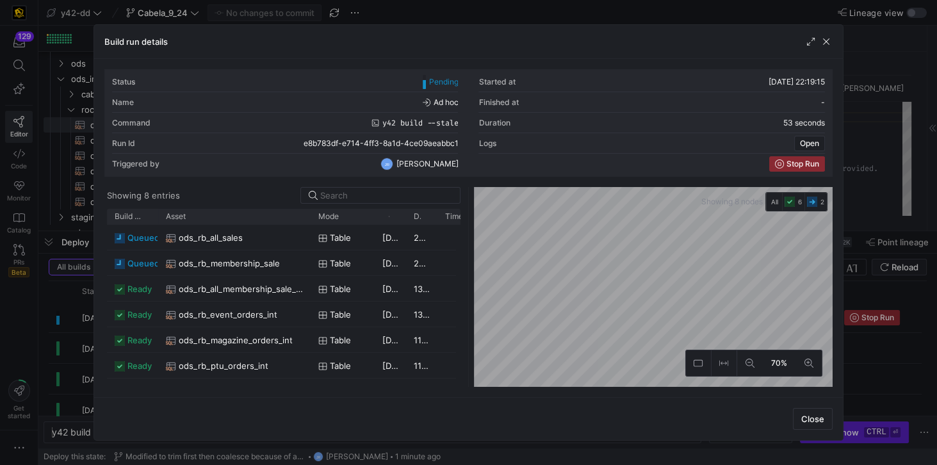
drag, startPoint x: 187, startPoint y: 215, endPoint x: 309, endPoint y: 230, distance: 122.5
click at [309, 230] on div "Build status Asset Mode 1" at bounding box center [283, 298] width 353 height 178
click at [827, 419] on span "button" at bounding box center [812, 418] width 38 height 20
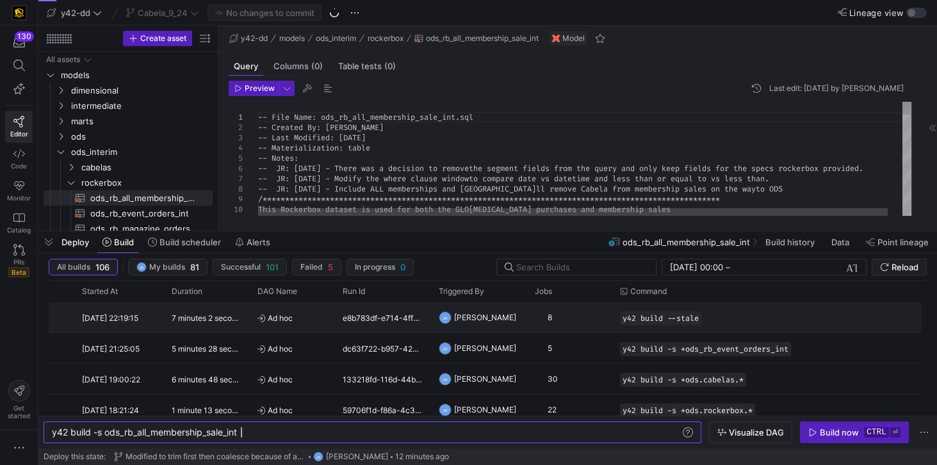
scroll to position [0, 188]
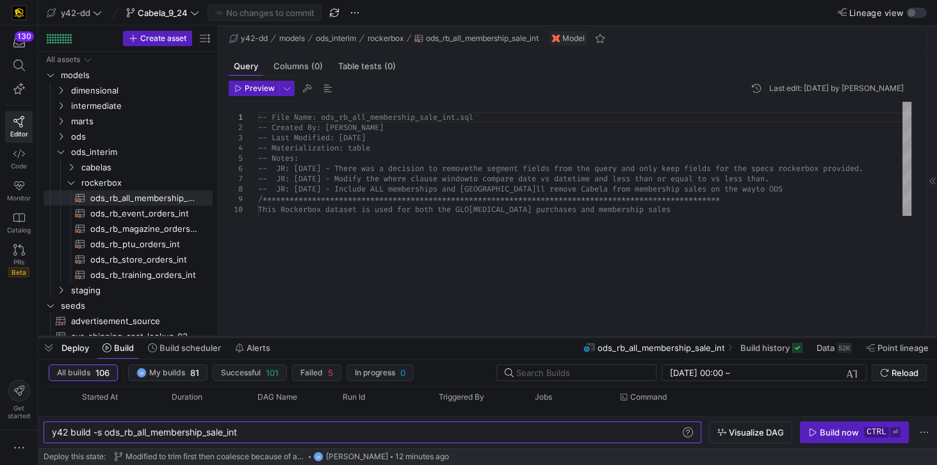
drag, startPoint x: 289, startPoint y: 233, endPoint x: 280, endPoint y: 339, distance: 106.0
click at [280, 339] on div at bounding box center [487, 336] width 898 height 5
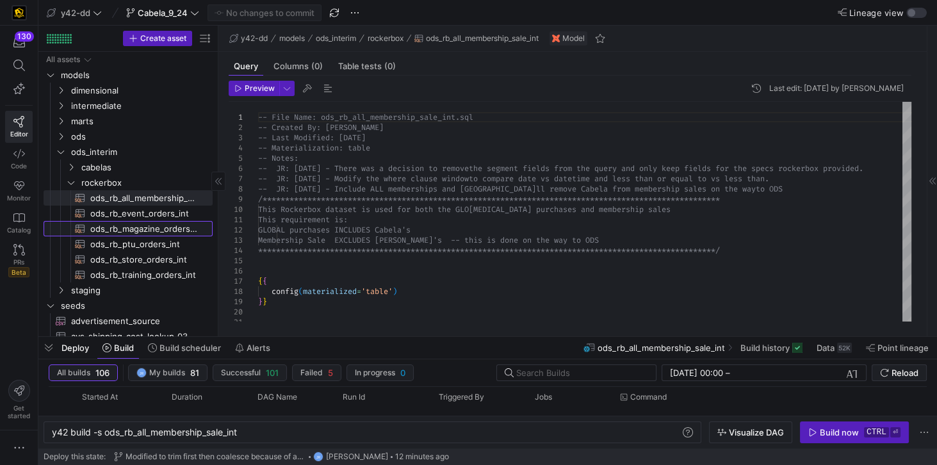
click at [124, 230] on span "ods_rb_magazine_orders_int​​​​​​​​​​" at bounding box center [144, 228] width 108 height 15
type textarea "y42 build -s ods_rb_magazine_orders_int"
type textarea "-- File Name: ods_rb_magazine_orders_int.sql -- Created By: Jess Rabida -- Last…"
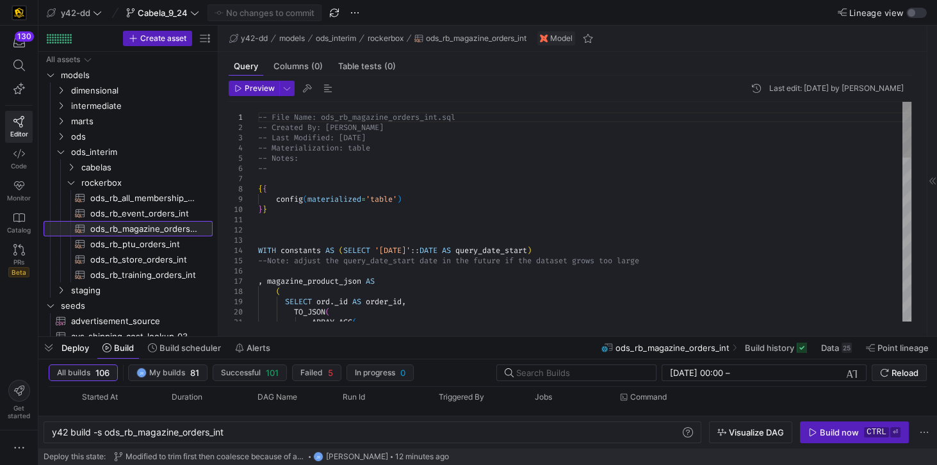
scroll to position [0, 173]
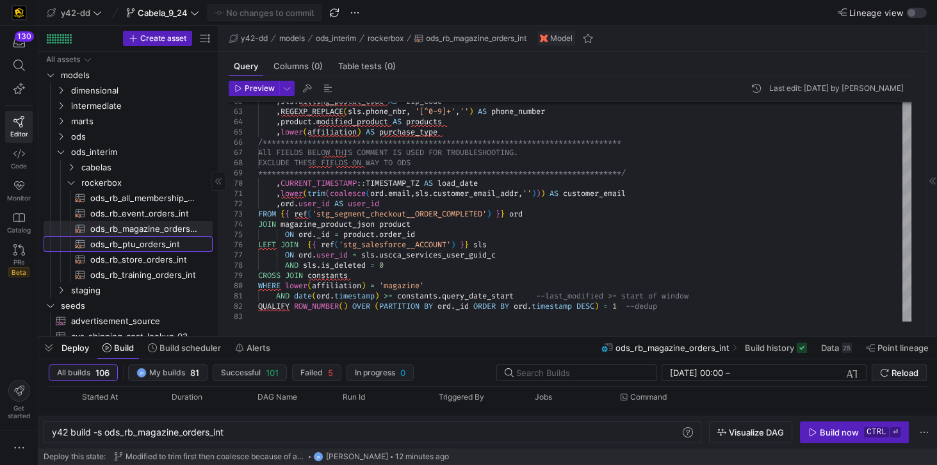
click at [147, 243] on span "ods_rb_ptu_orders_int​​​​​​​​​​" at bounding box center [144, 244] width 108 height 15
type textarea "y42 build -s ods_rb_ptu_orders_int"
type textarea "-- File Name: ods_rb_ptu_orders_int.sql -- Created By: Jess Rabida -- Last Modi…"
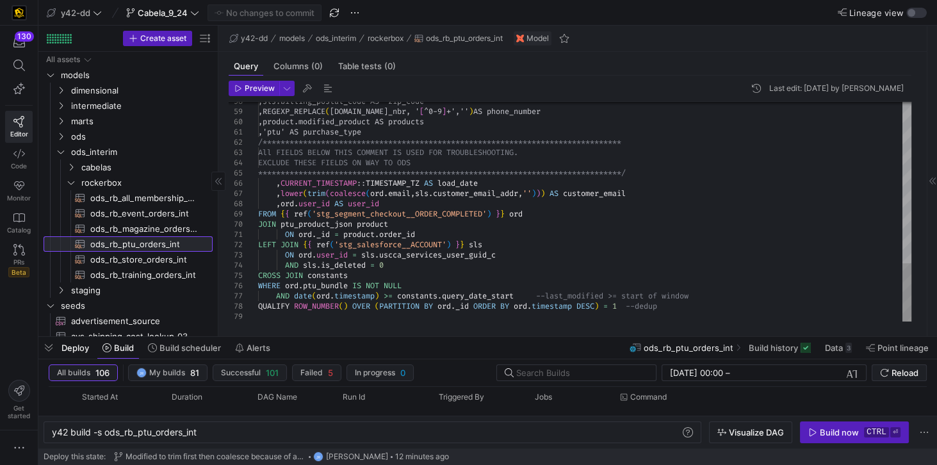
scroll to position [0, 146]
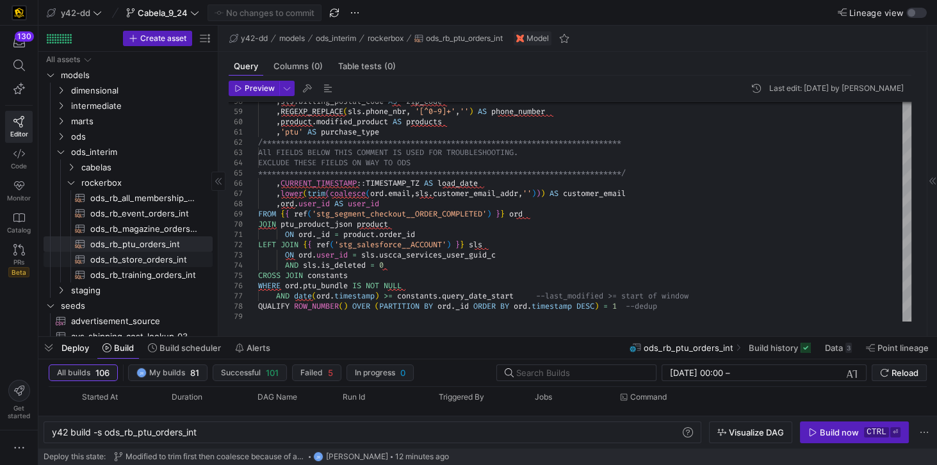
click at [164, 261] on span "ods_rb_store_orders_int​​​​​​​​​​" at bounding box center [144, 259] width 108 height 15
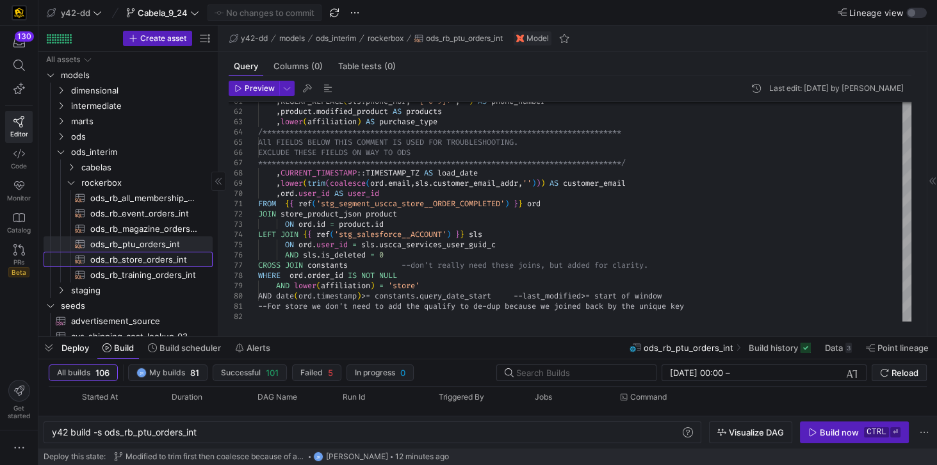
type textarea "y42 build -s ods_rb_store_orders_int"
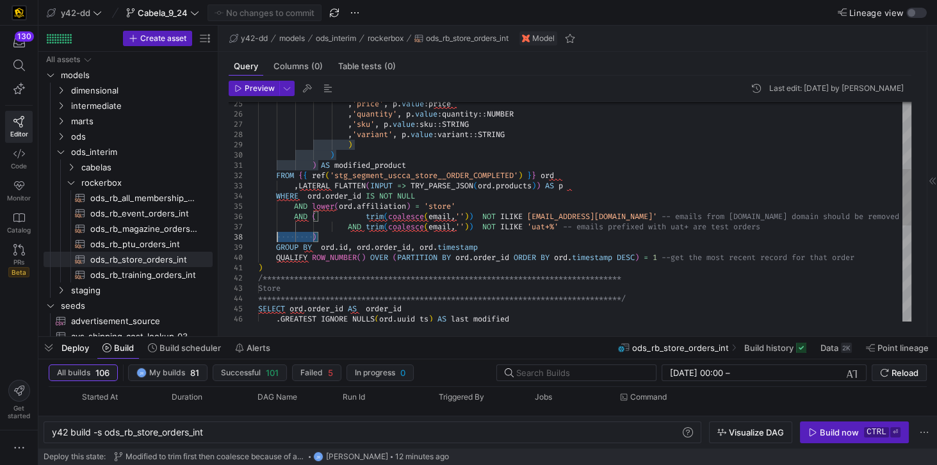
type textarea ") AS modified_product FROM {{ ref('stg_segment_uscca_store__ORDER_COMPLETED') }…"
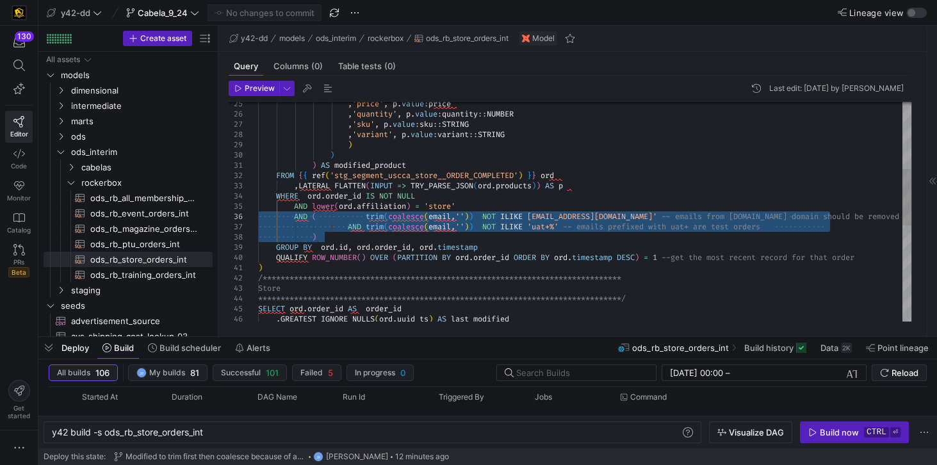
drag, startPoint x: 326, startPoint y: 239, endPoint x: 248, endPoint y: 220, distance: 80.0
click at [258, 220] on div "**********" at bounding box center [584, 268] width 653 height 850
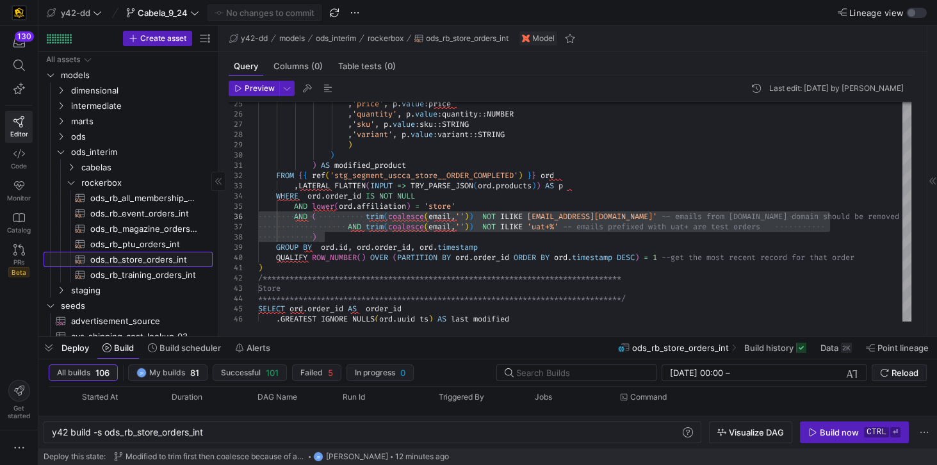
click at [157, 252] on link "ods_rb_store_orders_int​​​​​​​​​​" at bounding box center [128, 259] width 169 height 15
click at [152, 246] on span "ods_rb_ptu_orders_int​​​​​​​​​​" at bounding box center [144, 244] width 108 height 15
type textarea "y42 build -s ods_rb_ptu_orders_int"
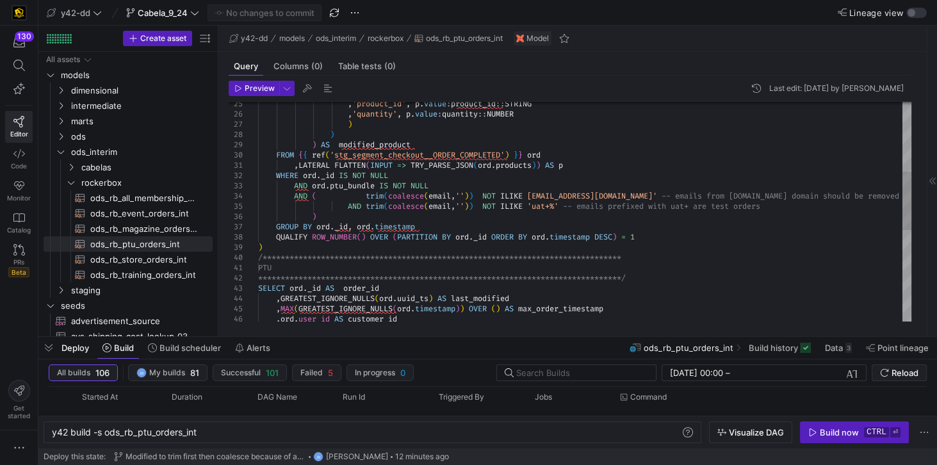
type textarea "**********"
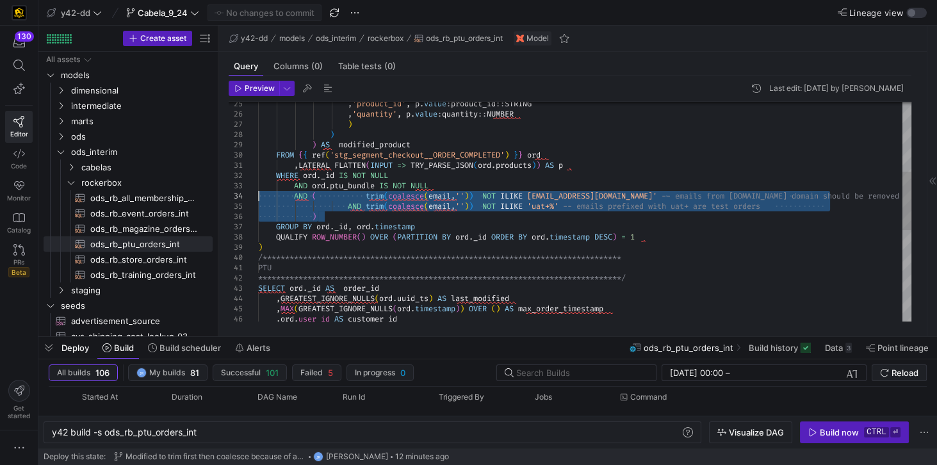
drag, startPoint x: 332, startPoint y: 218, endPoint x: 232, endPoint y: 195, distance: 102.5
click at [258, 195] on div ", 'product_id' , p . value : product_id :: STRING , 'quantity' , p . value : qu…" at bounding box center [584, 252] width 653 height 819
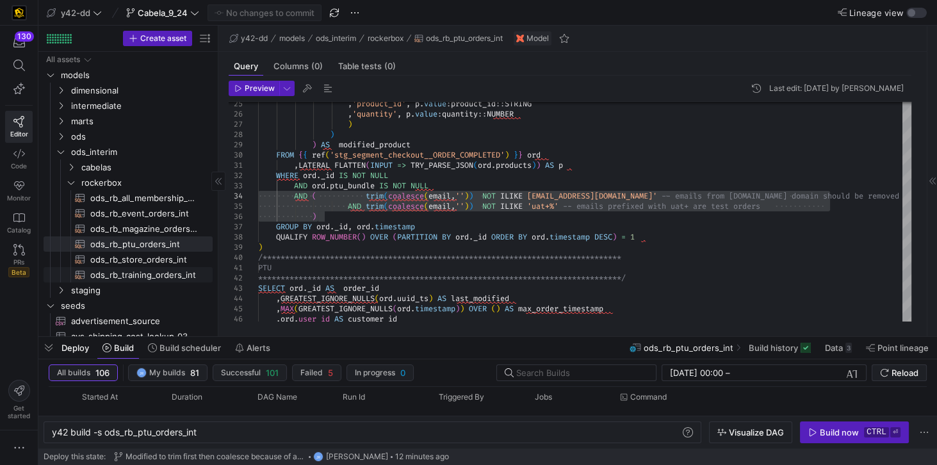
click at [125, 277] on span "ods_rb_training_orders_int​​​​​​​​​​" at bounding box center [144, 275] width 108 height 15
type textarea "y42 build -s ods_rb_training_orders_int"
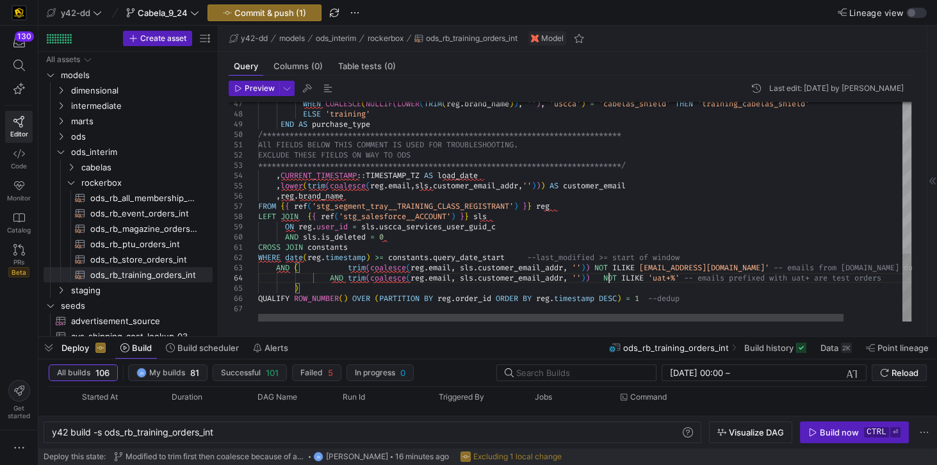
type textarea "CROSS JOIN constants WHERE date(reg.timestamp) >= constants.query_date_start --…"
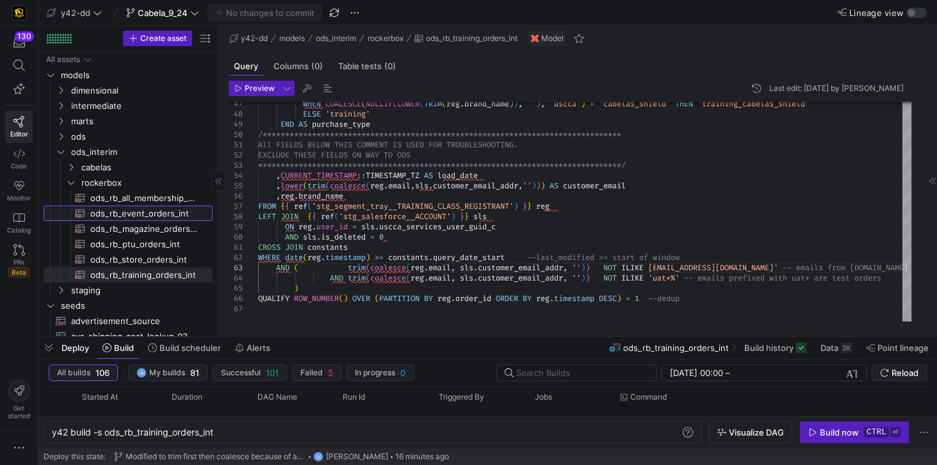
click at [146, 212] on span "ods_rb_event_orders_int​​​​​​​​​​" at bounding box center [144, 213] width 108 height 15
type textarea "y42 build -s ods_rb_event_orders_int"
type textarea "-- File Name: ods_rb_event_orders_int.sql -- Created By: Jess Rabida -- Last Mo…"
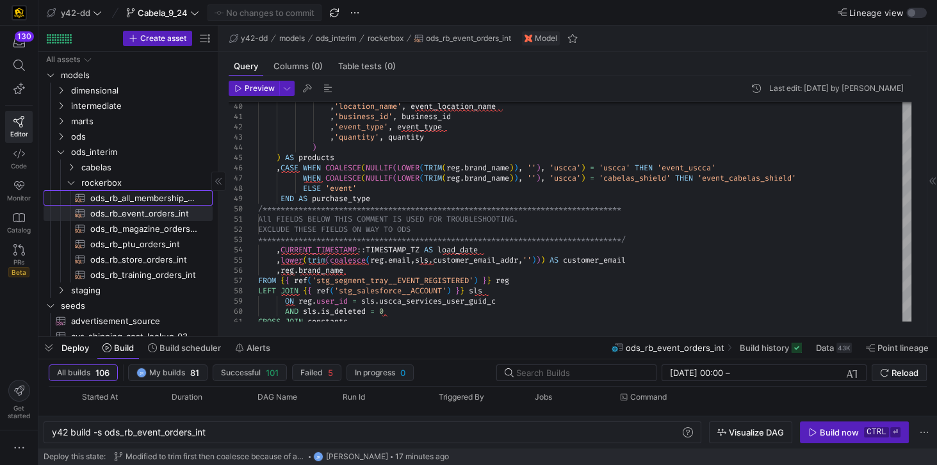
click at [111, 200] on span "ods_rb_all_membership_sale_int​​​​​​​​​​" at bounding box center [144, 198] width 108 height 15
type textarea "y42 build -s ods_rb_all_membership_sale_int"
type textarea "-- File Name: ods_rb_all_membership_sale_int.sql -- Created By: [PERSON_NAME] -…"
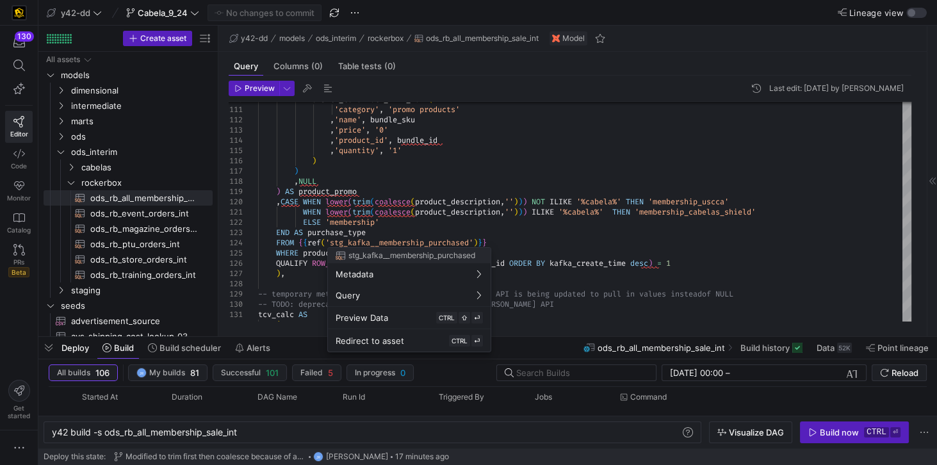
click at [545, 221] on div at bounding box center [468, 232] width 937 height 465
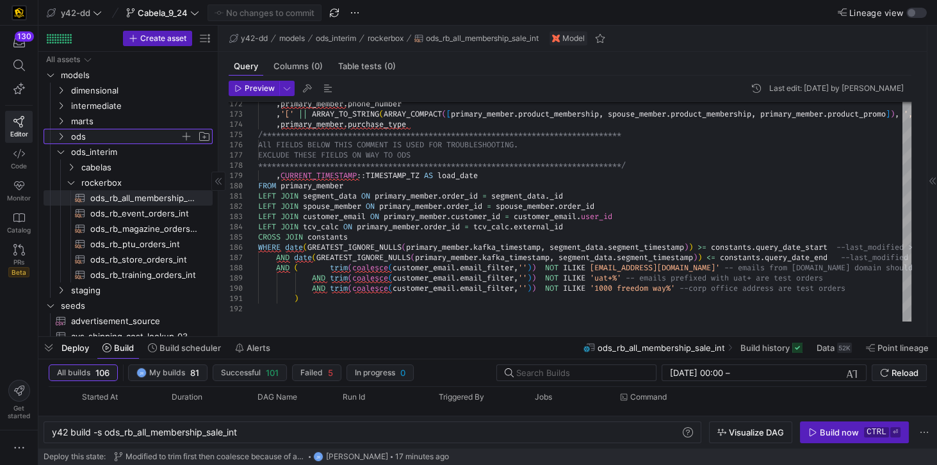
click at [95, 136] on span "ods" at bounding box center [125, 136] width 109 height 15
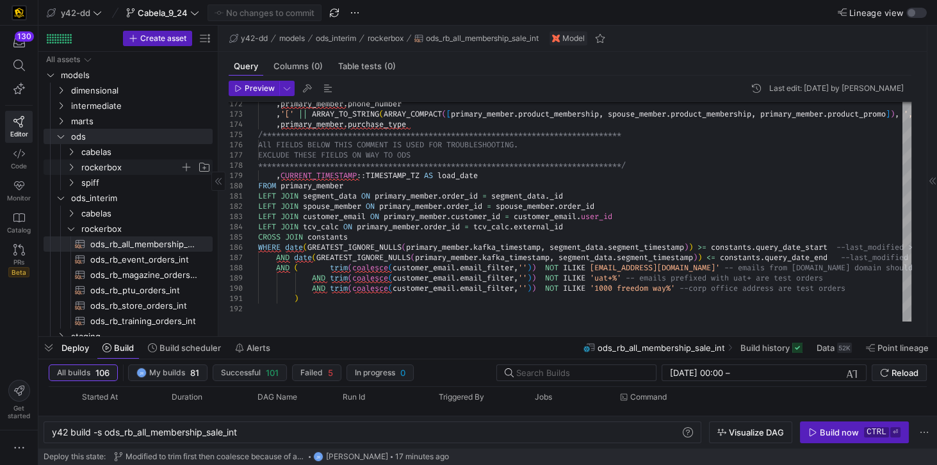
click at [95, 167] on span "rockerbox" at bounding box center [130, 167] width 99 height 15
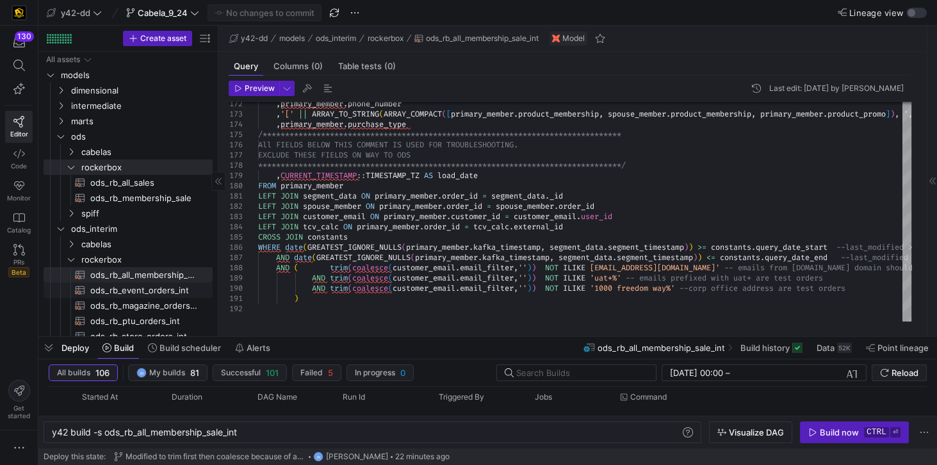
click at [145, 295] on span "ods_rb_event_orders_int​​​​​​​​​​" at bounding box center [144, 290] width 108 height 15
type textarea "y42 build -s ods_rb_event_orders_int"
type textarea "-- File Name: ods_rb_event_orders_int.sql -- Created By: Jess Rabida -- Last Mo…"
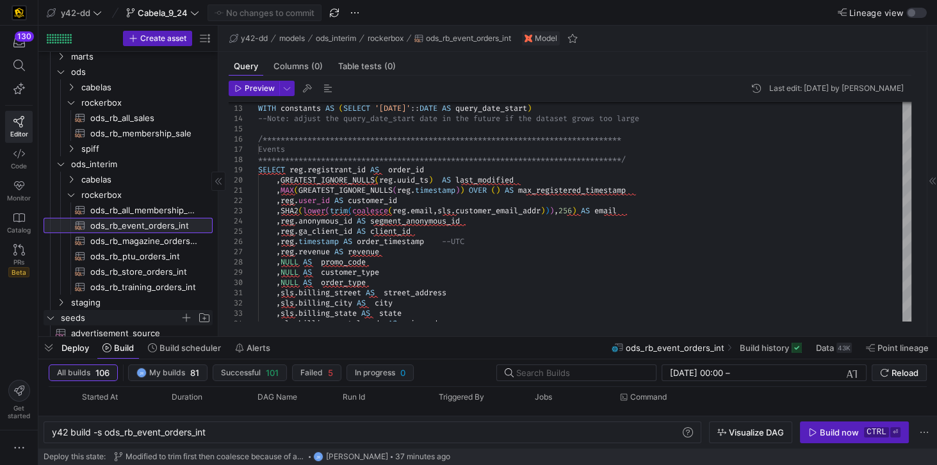
scroll to position [73, 0]
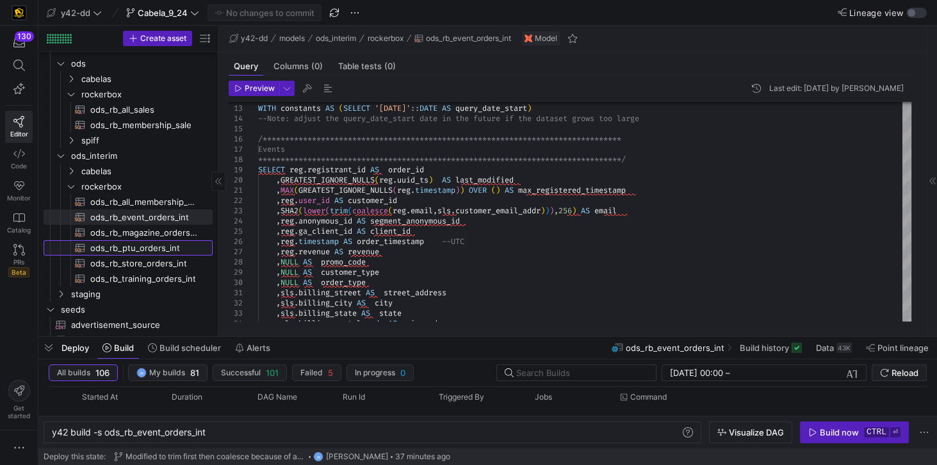
click at [135, 246] on span "ods_rb_ptu_orders_int​​​​​​​​​​" at bounding box center [144, 248] width 108 height 15
type textarea "y42 build -s ods_rb_ptu_orders_int"
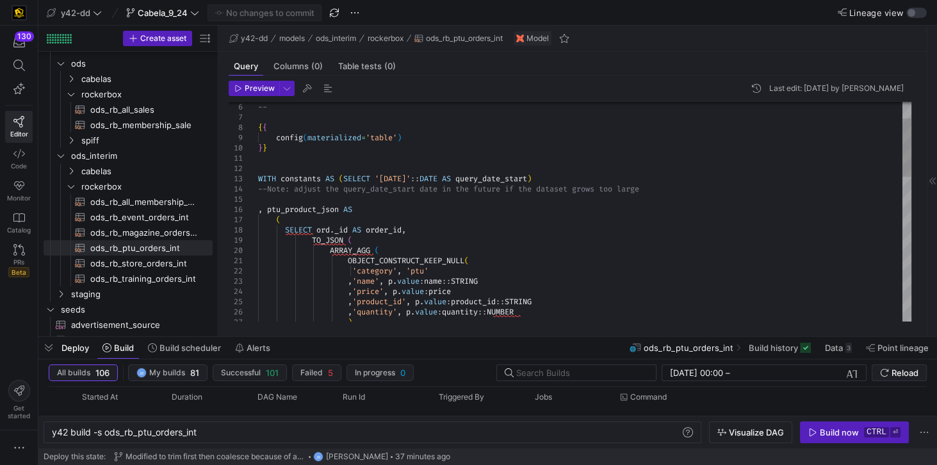
click at [265, 168] on div ") , 'product_id' , p . value : product_id :: STRING , 'quantity' , p . value : …" at bounding box center [584, 449] width 653 height 819
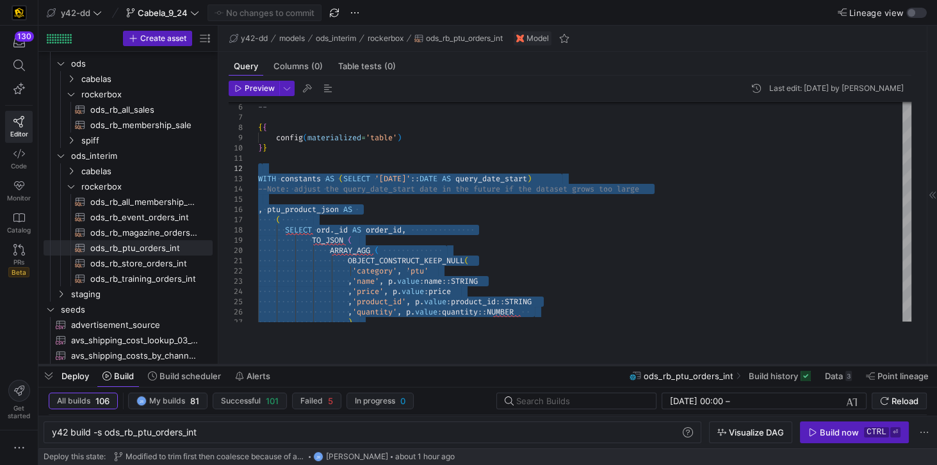
drag, startPoint x: 194, startPoint y: 337, endPoint x: 188, endPoint y: 365, distance: 28.9
click at [188, 365] on div at bounding box center [487, 364] width 898 height 5
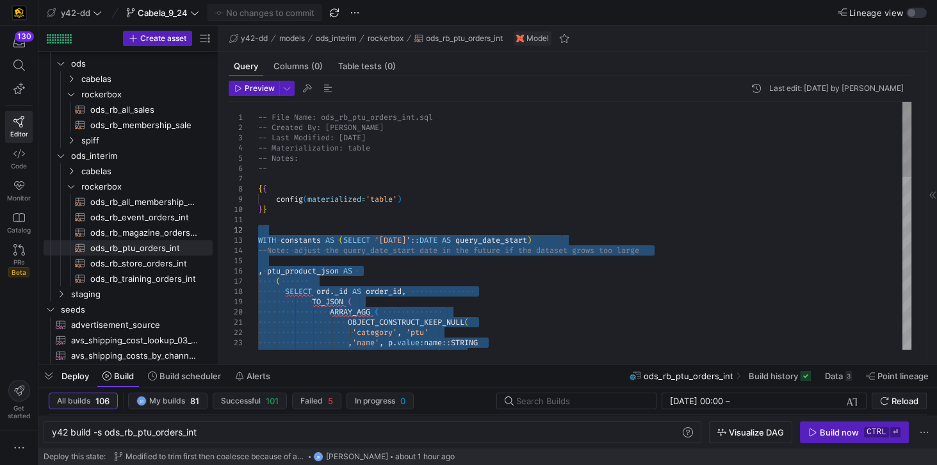
type textarea "-- File Name: ods_rb_ptu_orders_int.sql -- Created By: Jess Rabida -- Last Modi…"
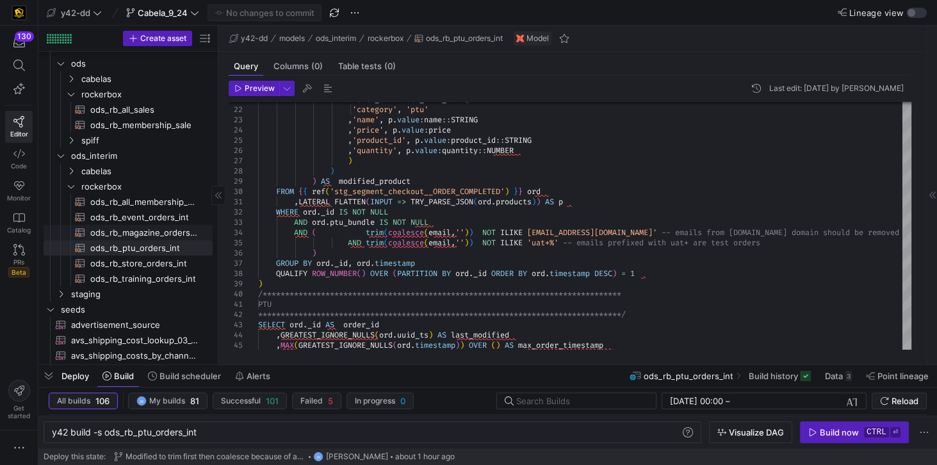
click at [144, 234] on span "ods_rb_magazine_orders_int​​​​​​​​​​" at bounding box center [144, 232] width 108 height 15
type textarea "y42 build -s ods_rb_magazine_orders_int"
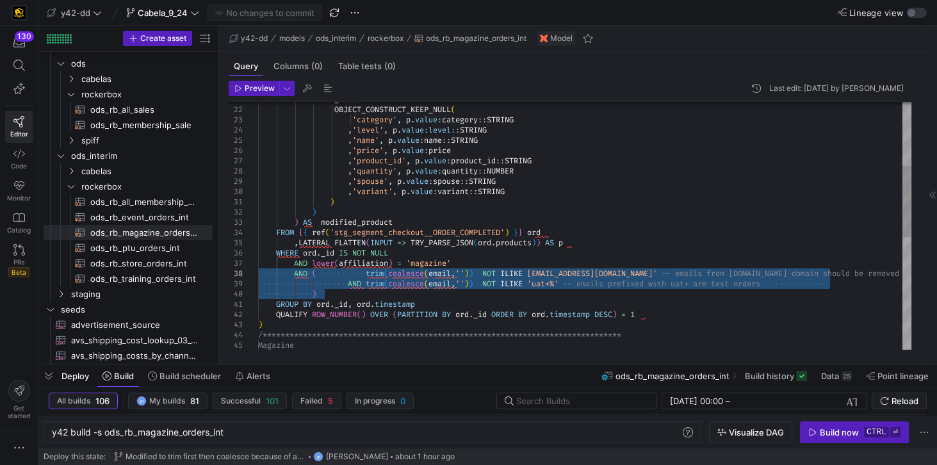
drag, startPoint x: 330, startPoint y: 298, endPoint x: 251, endPoint y: 270, distance: 83.6
click at [258, 270] on div "ARRAY_AGG ( OBJECT_CONSTRUCT_KEEP_NULL ( 'category' , p . value : category :: S…" at bounding box center [584, 309] width 653 height 860
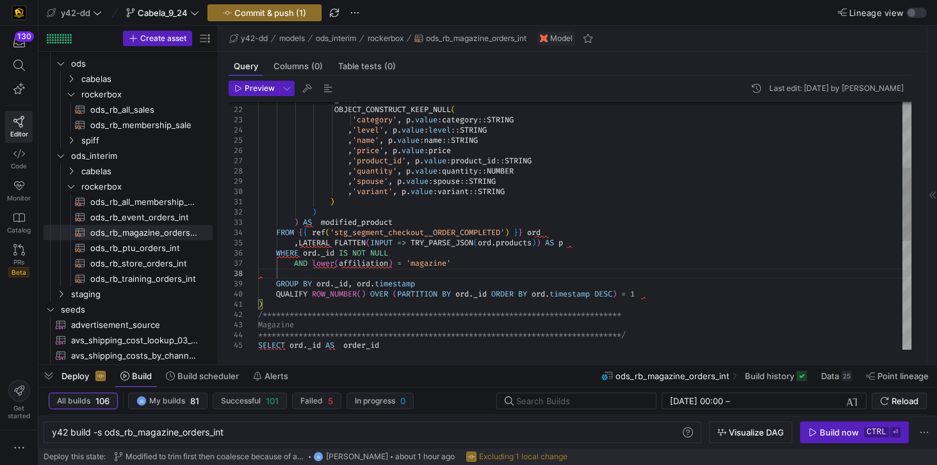
click at [479, 264] on div "ARRAY_AGG ( OBJECT_CONSTRUCT_KEEP_NULL ( 'category' , p . value : category :: S…" at bounding box center [584, 299] width 653 height 840
click at [465, 262] on div "ARRAY_AGG ( OBJECT_CONSTRUCT_KEEP_NULL ( 'category' , p . value : category :: S…" at bounding box center [584, 299] width 653 height 840
click at [460, 262] on div "ARRAY_AGG ( OBJECT_CONSTRUCT_KEEP_NULL ( 'category' , p . value : category :: S…" at bounding box center [584, 299] width 653 height 840
click at [457, 262] on div "ARRAY_AGG ( OBJECT_CONSTRUCT_KEEP_NULL ( 'category' , p . value : category :: S…" at bounding box center [584, 299] width 653 height 840
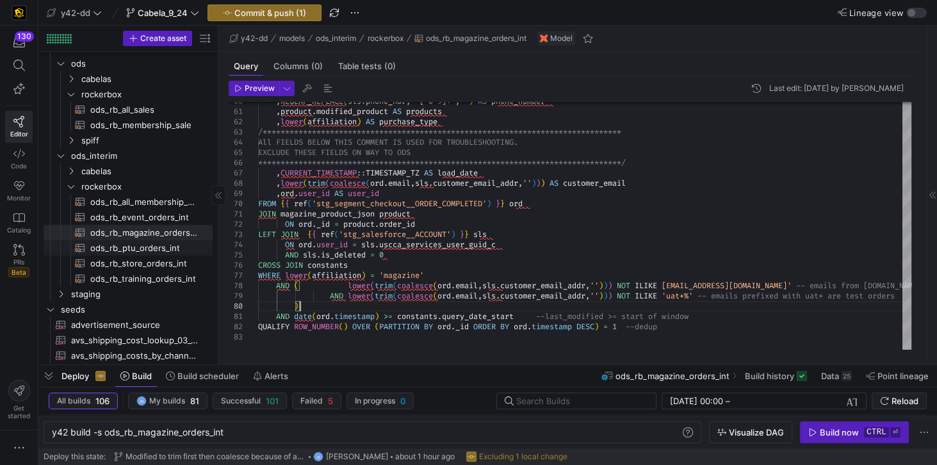
type textarea "alesforce__ACCOUNT') }} sls ON ord.user_id = sls.uscca_services_user_guid_c AND…"
click at [115, 247] on span "ods_rb_ptu_orders_int​​​​​​​​​​" at bounding box center [144, 248] width 108 height 15
type textarea "y42 build -s ods_rb_ptu_orders_int"
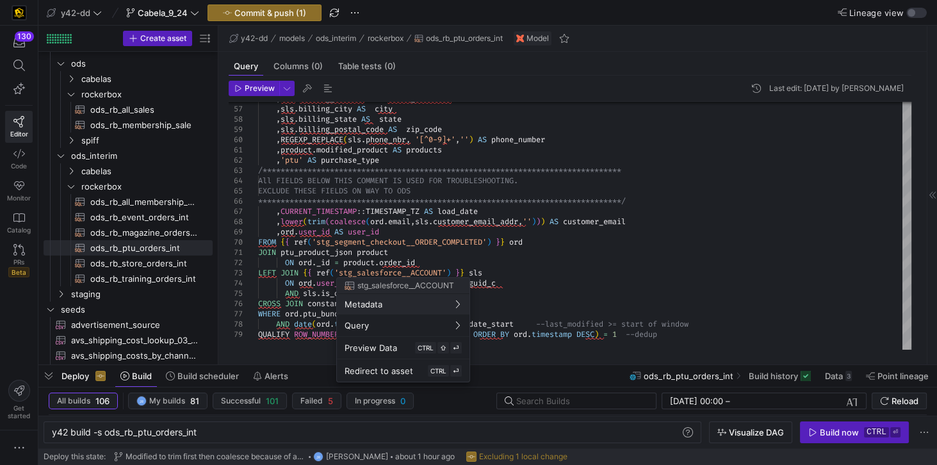
click at [372, 186] on div at bounding box center [468, 232] width 937 height 465
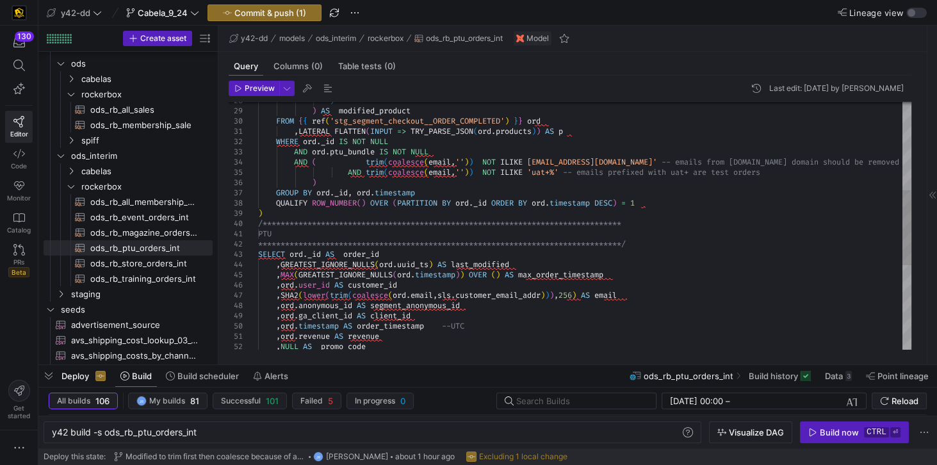
scroll to position [72, 0]
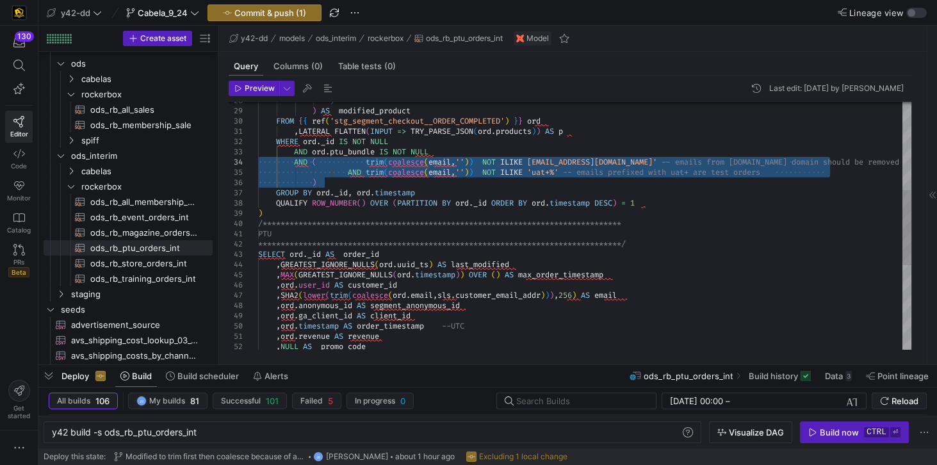
drag, startPoint x: 348, startPoint y: 183, endPoint x: 249, endPoint y: 164, distance: 101.1
click at [258, 164] on div "**********" at bounding box center [584, 218] width 653 height 819
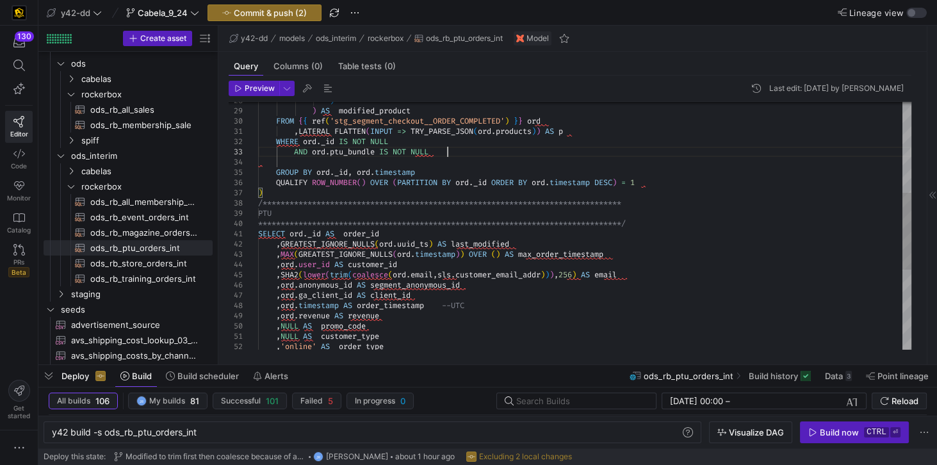
click at [446, 151] on div "**********" at bounding box center [584, 208] width 653 height 799
click at [434, 150] on div "**********" at bounding box center [584, 208] width 653 height 799
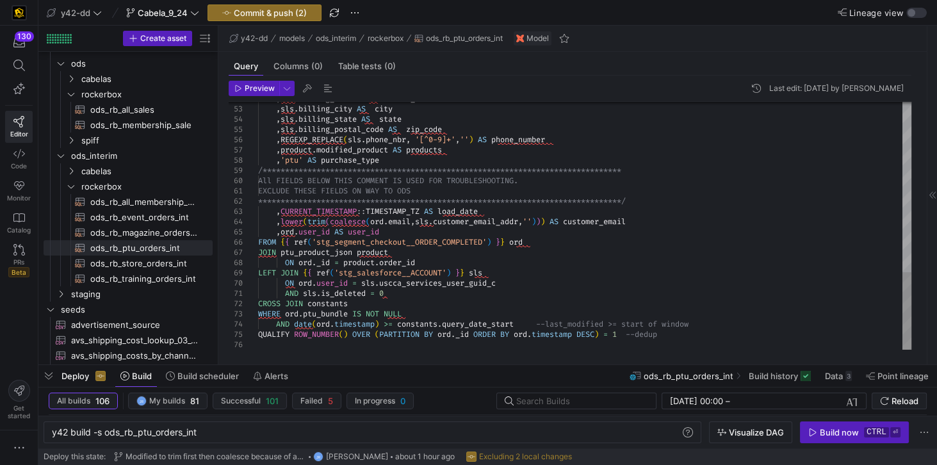
scroll to position [60, 0]
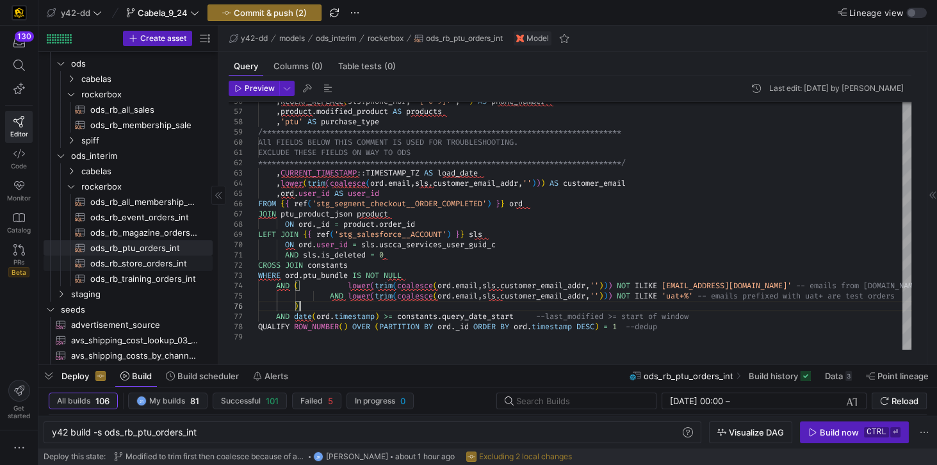
type textarea "AND sls.is_deleted = 0 CROSS JOIN constants WHERE ord.ptu_bundle IS NOT NULL AN…"
click at [157, 265] on span "ods_rb_store_orders_int​​​​​​​​​​" at bounding box center [144, 263] width 108 height 15
type textarea "y42 build -s ods_rb_store_orders_int"
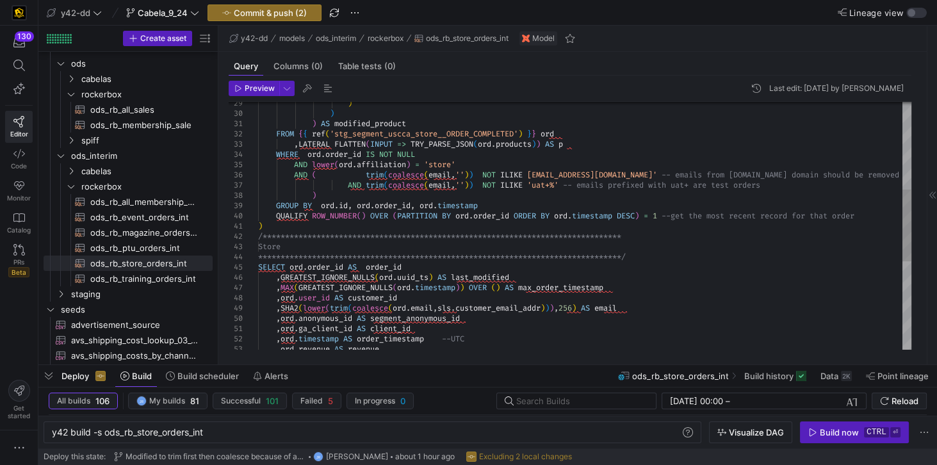
scroll to position [40, 0]
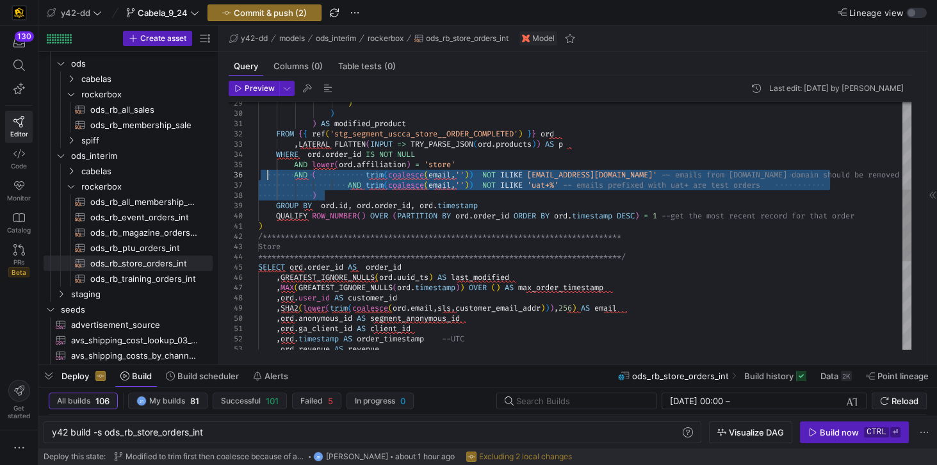
drag, startPoint x: 328, startPoint y: 195, endPoint x: 268, endPoint y: 175, distance: 64.0
click at [268, 175] on div "**********" at bounding box center [584, 226] width 653 height 850
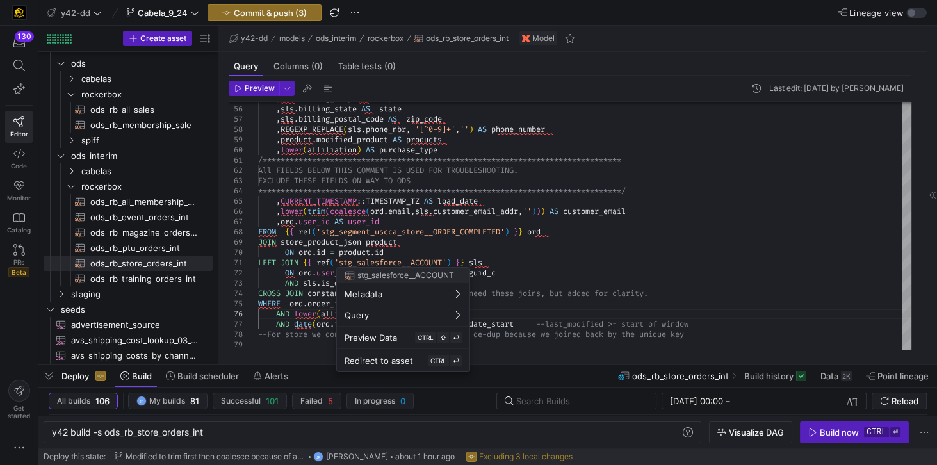
click at [536, 298] on div at bounding box center [468, 232] width 937 height 465
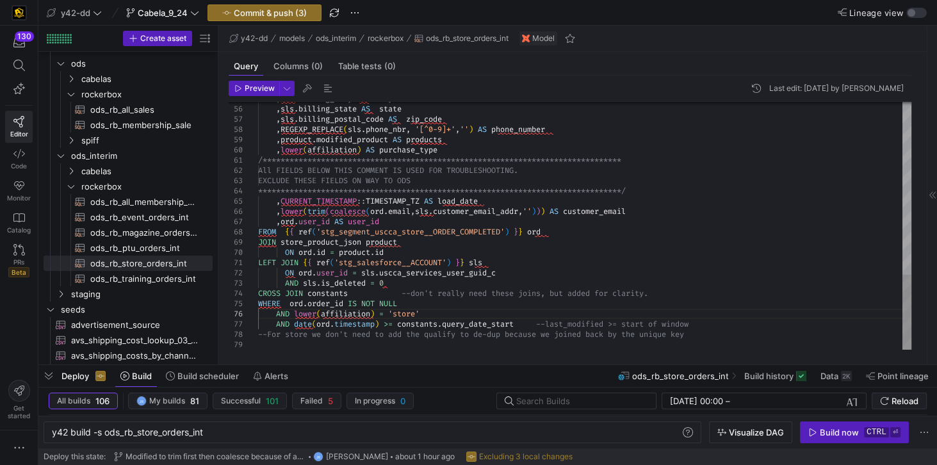
scroll to position [40, 165]
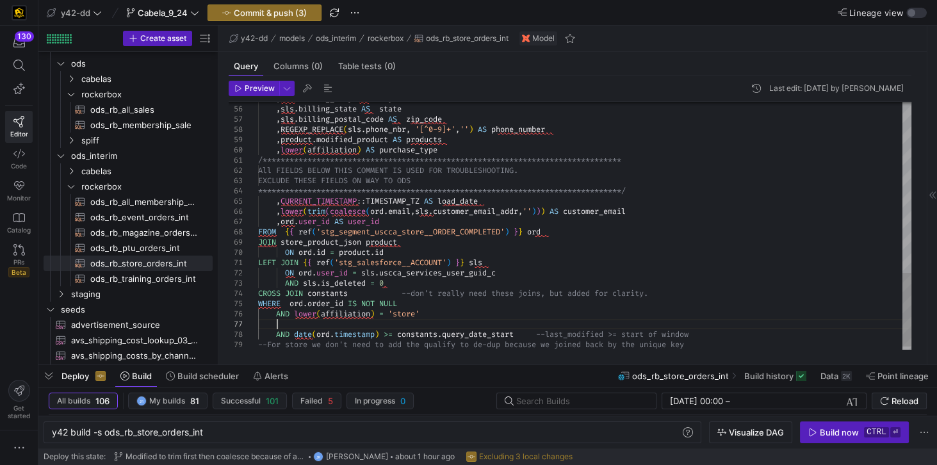
scroll to position [61, 18]
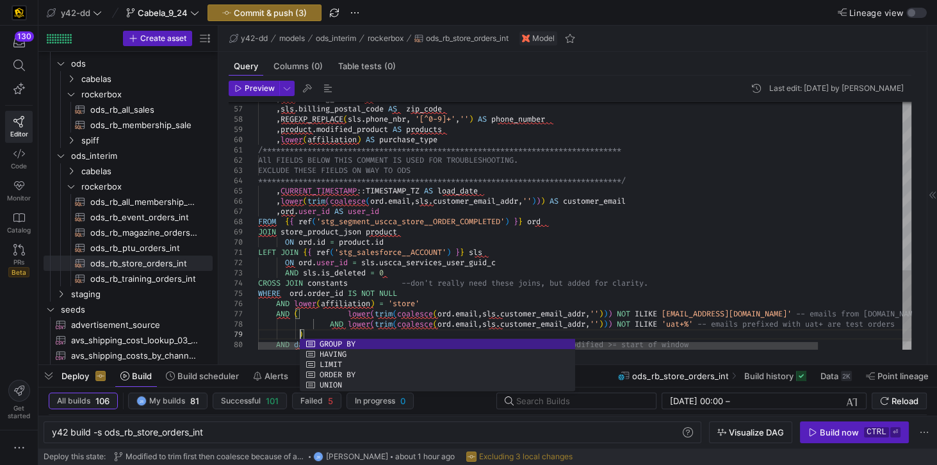
scroll to position [61, 41]
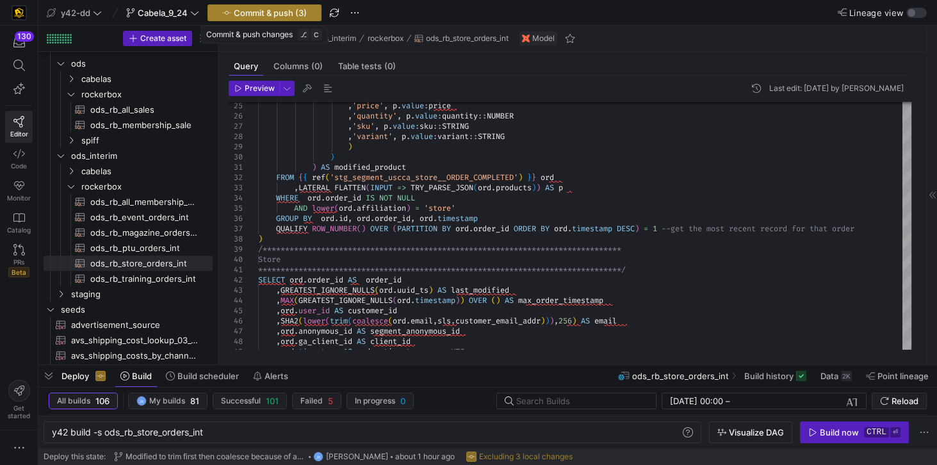
type textarea "sls.is_deleted = 0 CROSS JOIN constants --don't really need these joins, but ad…"
click at [264, 10] on span "Commit & push (3)" at bounding box center [270, 13] width 73 height 10
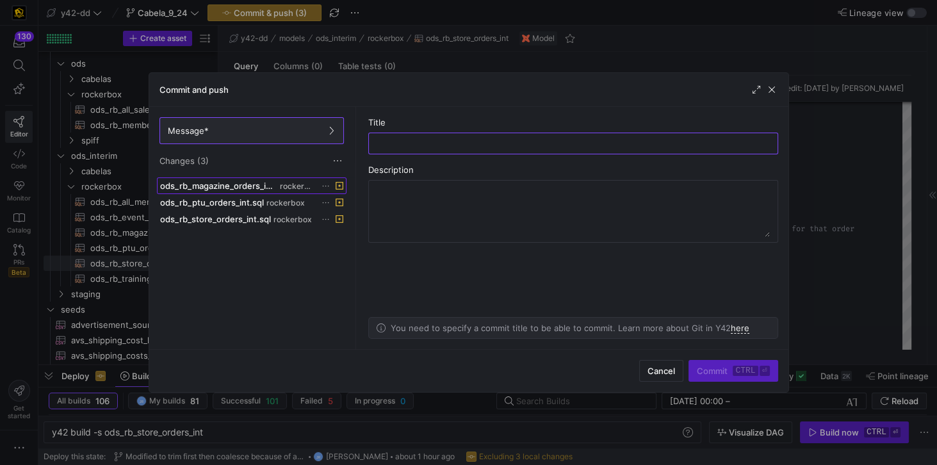
click at [282, 186] on span "rockerbox" at bounding box center [297, 186] width 35 height 9
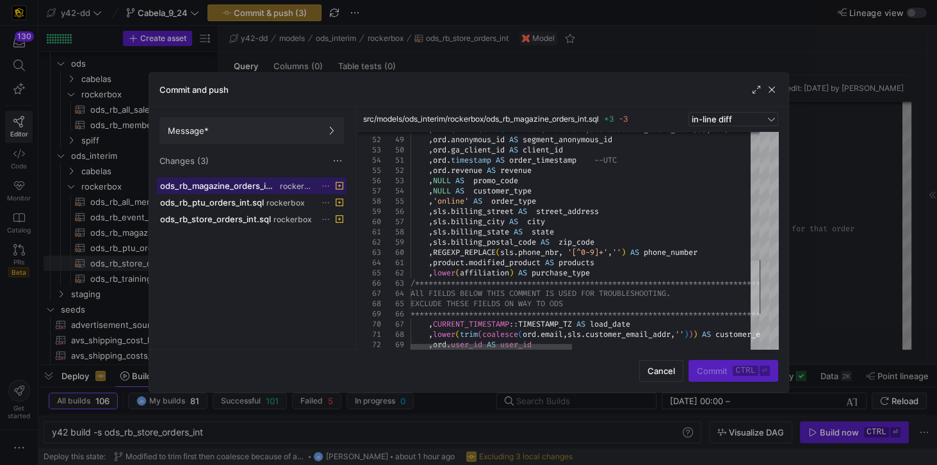
click at [759, 306] on div at bounding box center [754, 288] width 9 height 54
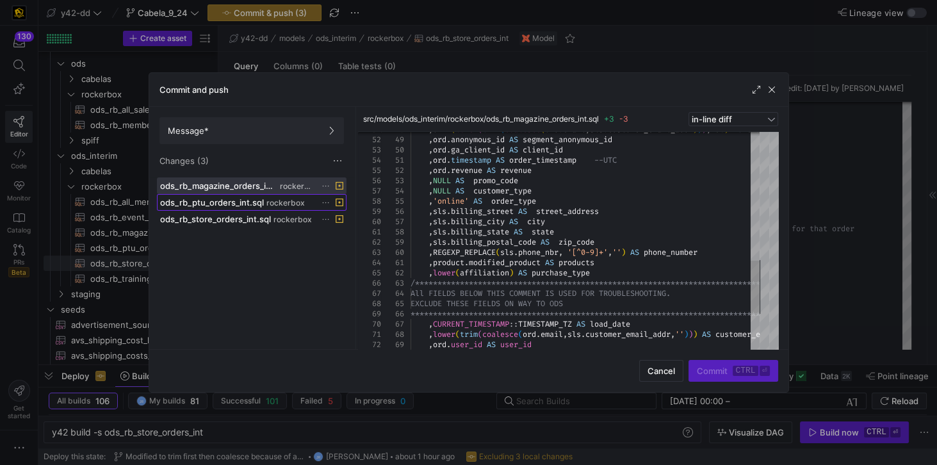
click at [246, 200] on span "ods_rb_ptu_orders_int.sql" at bounding box center [212, 202] width 104 height 10
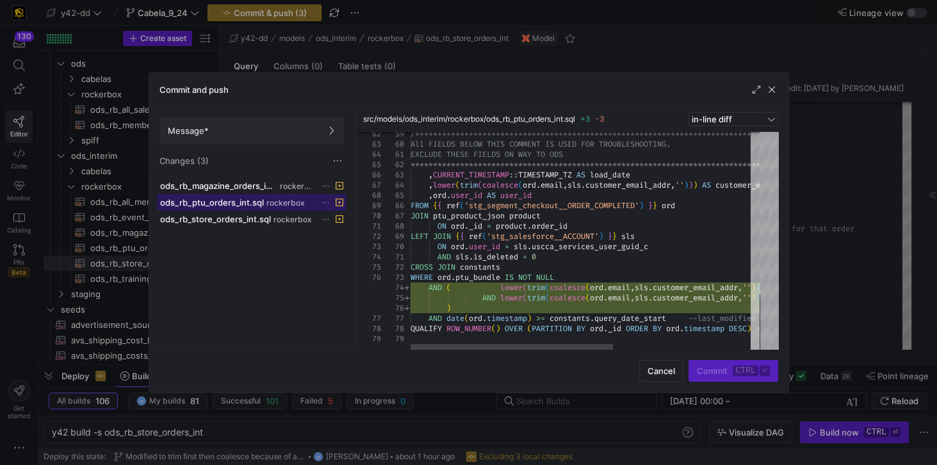
click at [759, 351] on div at bounding box center [754, 323] width 9 height 56
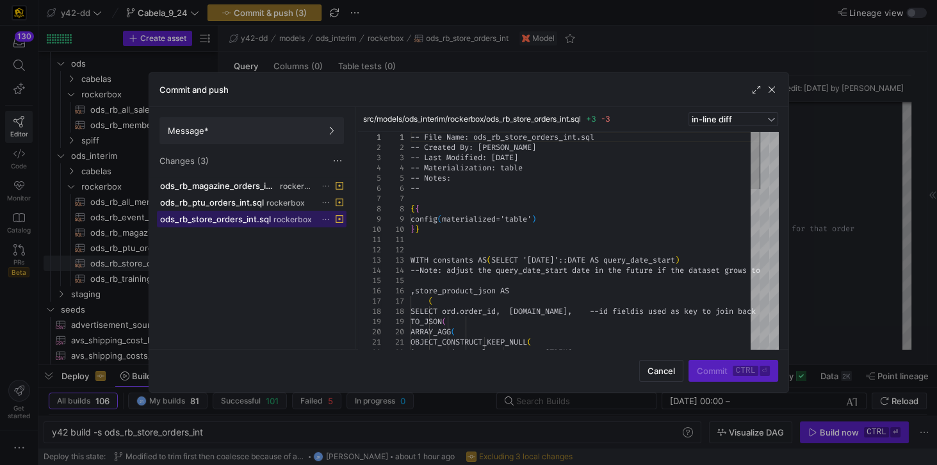
click at [263, 216] on span "ods_rb_store_orders_int.sql" at bounding box center [215, 219] width 111 height 10
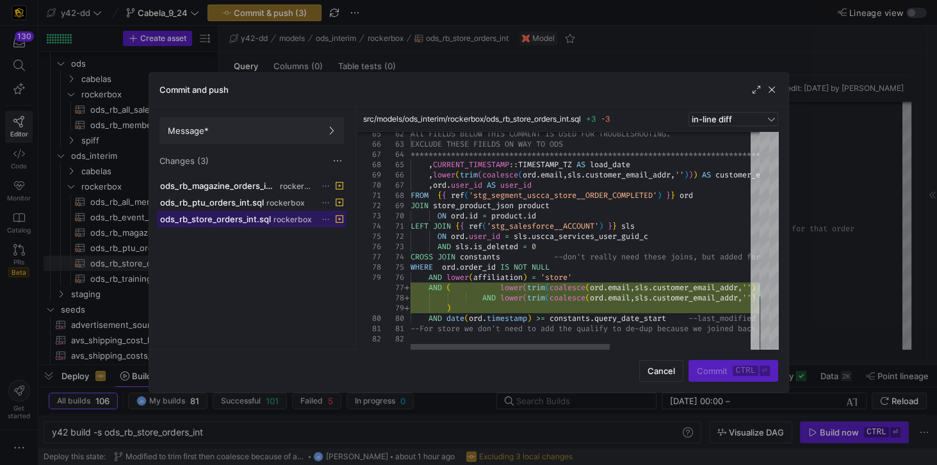
click at [759, 351] on div at bounding box center [754, 324] width 9 height 54
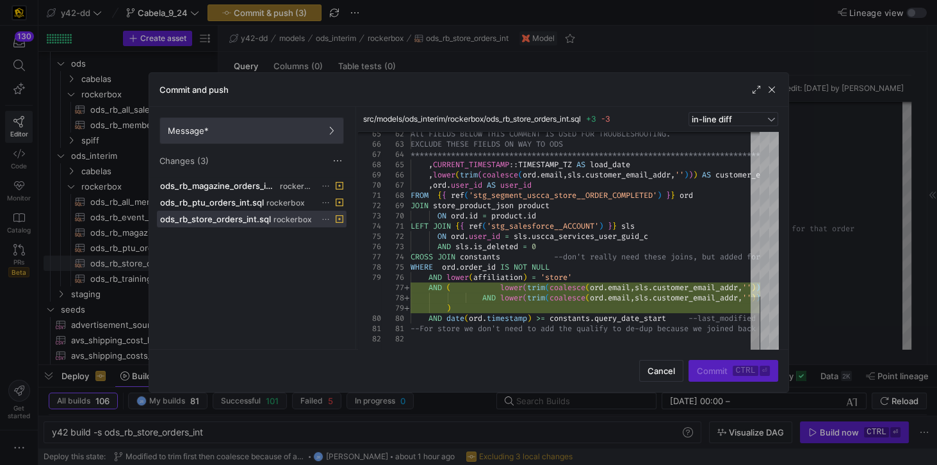
click at [286, 134] on span "Message*" at bounding box center [252, 130] width 168 height 10
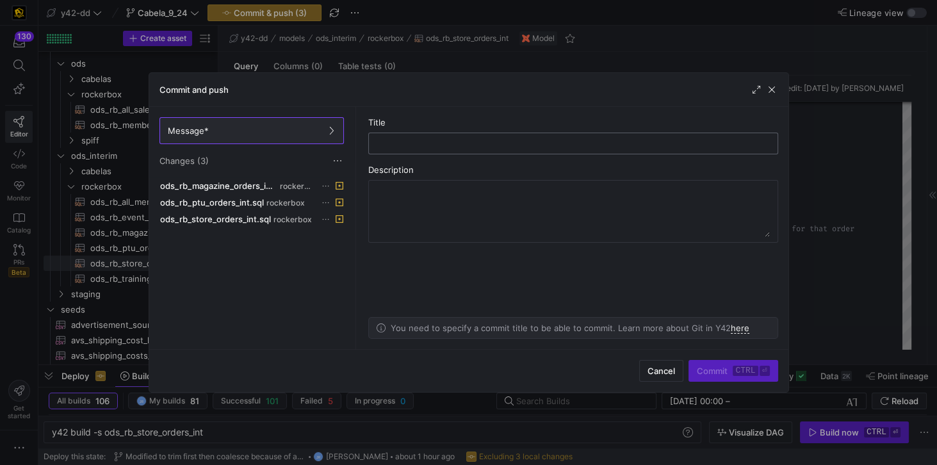
click at [412, 144] on input "text" at bounding box center [573, 143] width 388 height 10
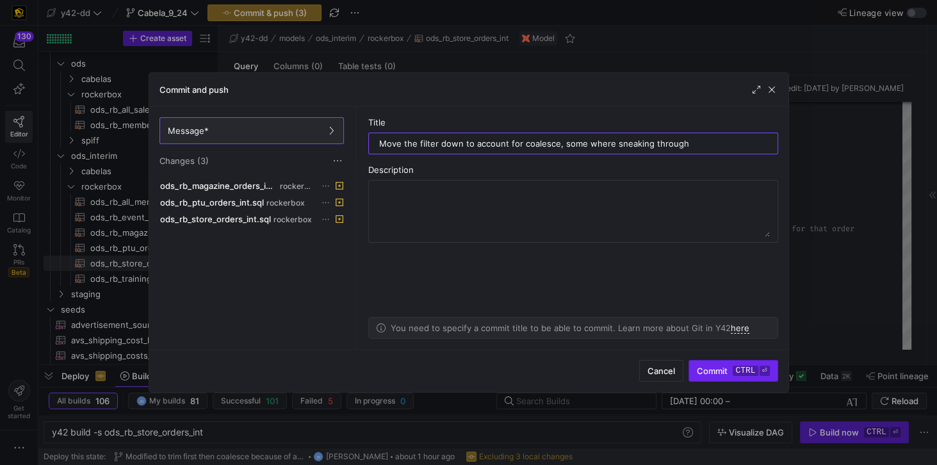
type input "Move the filter down to account for coalesce, some where sneaking through"
click at [715, 376] on span "submit" at bounding box center [733, 370] width 88 height 20
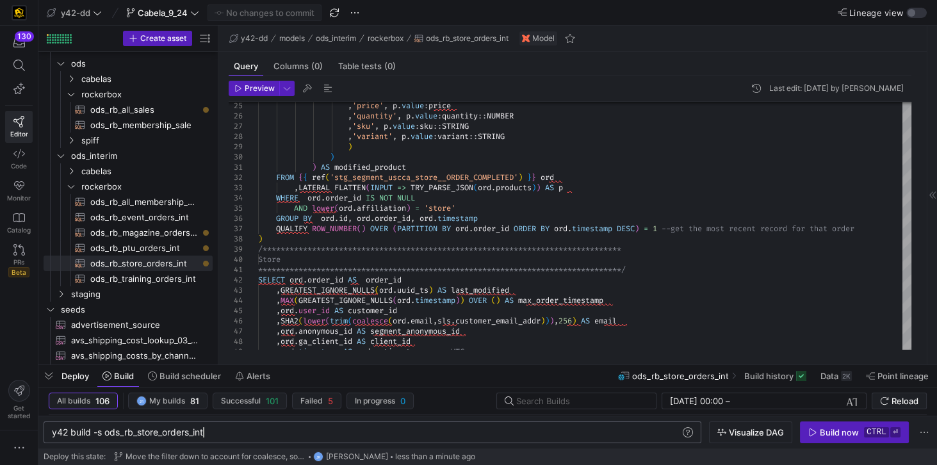
click at [202, 433] on div "y42 build -s ods_rb_store_orders_int" at bounding box center [367, 432] width 630 height 10
drag, startPoint x: 232, startPoint y: 431, endPoint x: 52, endPoint y: 434, distance: 179.9
click at [52, 434] on div "y42 build -s ods_rb_store_orders_int" at bounding box center [367, 432] width 630 height 10
type textarea "y42 build --stale"
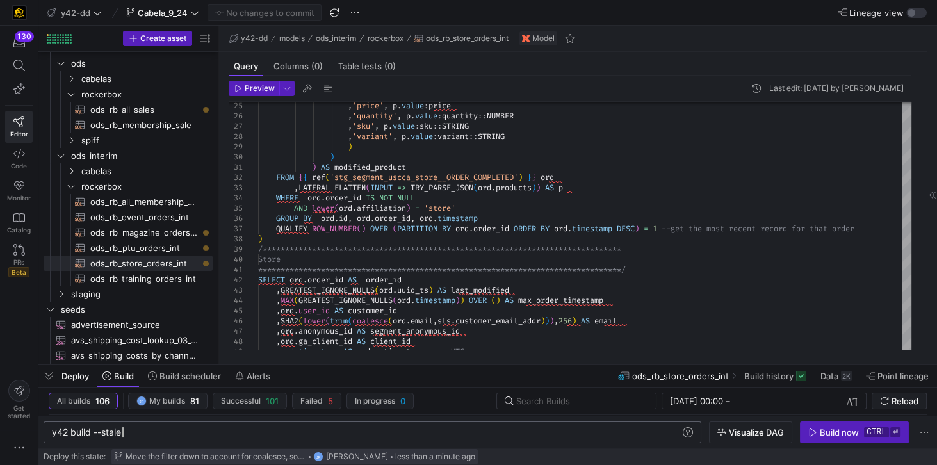
scroll to position [0, 69]
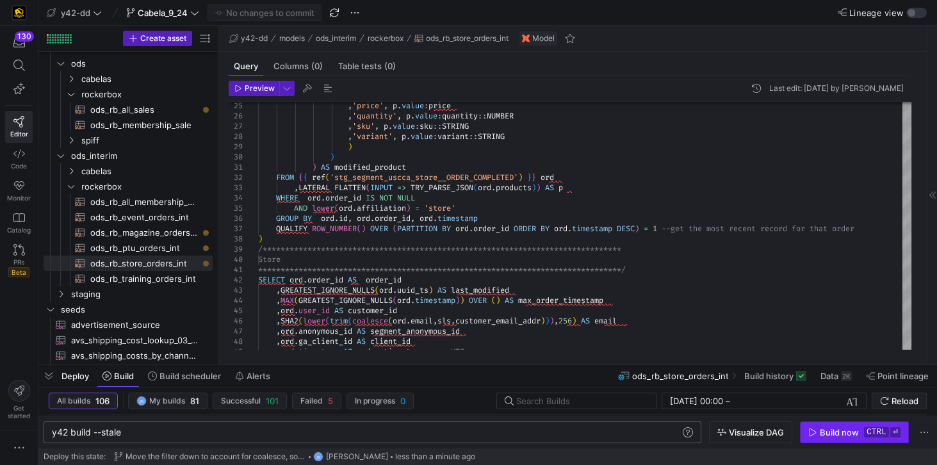
click at [845, 437] on div "Build now" at bounding box center [838, 432] width 39 height 10
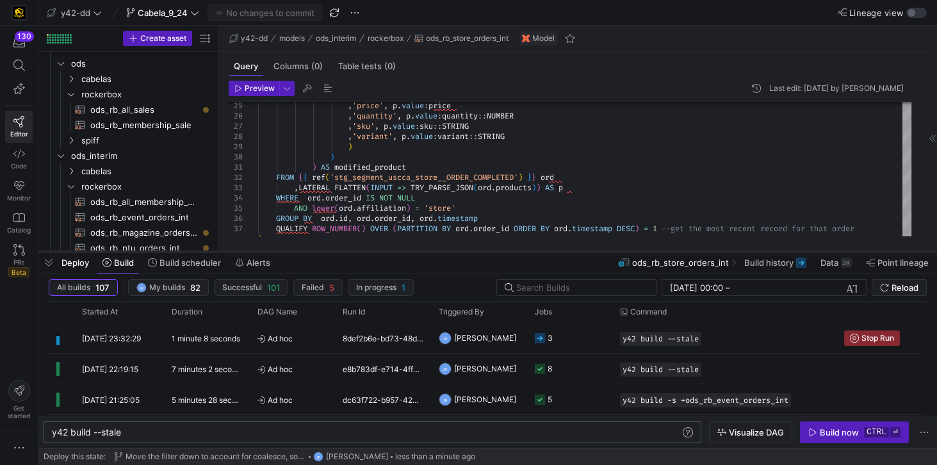
drag, startPoint x: 252, startPoint y: 364, endPoint x: 252, endPoint y: 250, distance: 114.6
click at [252, 250] on div at bounding box center [487, 251] width 898 height 5
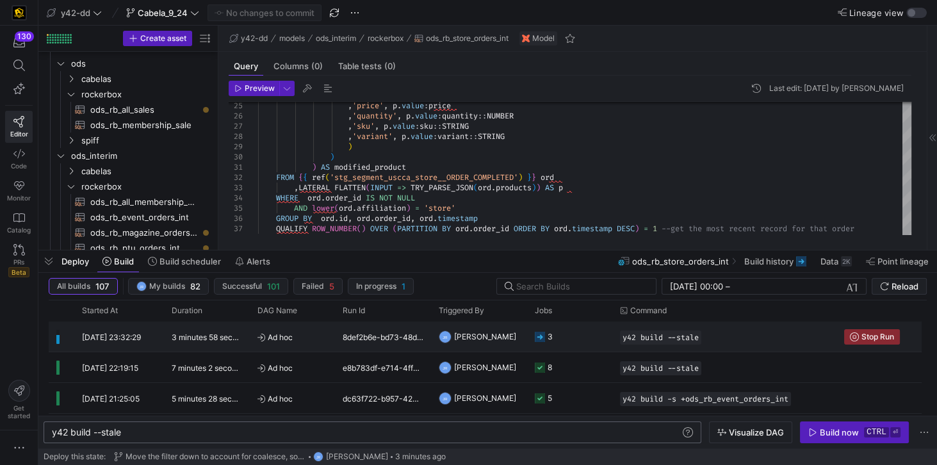
click at [113, 344] on div "24/09/25, 23:32:29" at bounding box center [119, 336] width 90 height 30
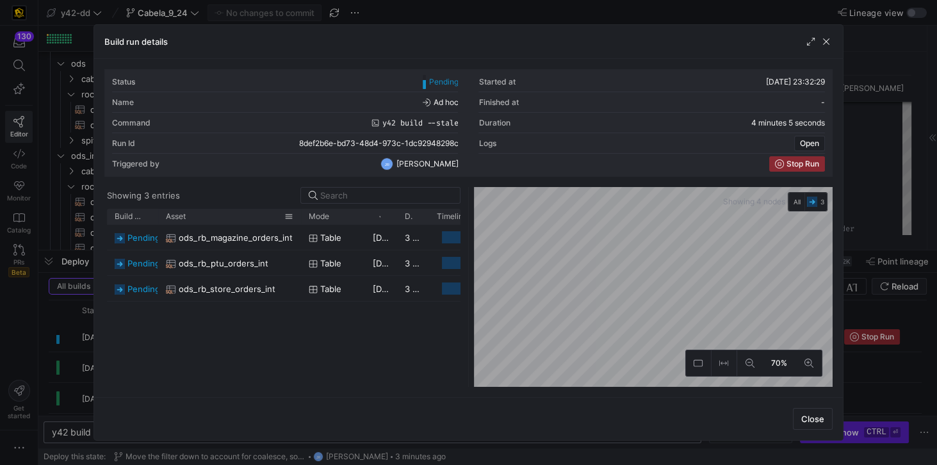
drag, startPoint x: 189, startPoint y: 213, endPoint x: 298, endPoint y: 219, distance: 109.6
click at [298, 219] on div at bounding box center [300, 216] width 5 height 15
click at [300, 350] on div "pending ods_rb_magazine_orders_int table 24/09/25, 23:32:47 3 minutes 48 second…" at bounding box center [283, 306] width 353 height 162
click at [300, 350] on div "pending ods_rb_magazine_orders_int table 24/09/25, 23:32:47 3 minutes 57 second…" at bounding box center [283, 306] width 353 height 162
click at [398, 351] on div "pending ods_rb_magazine_orders_int table 24/09/25, 23:32:47 4 minutes 3 seconds…" at bounding box center [283, 306] width 353 height 162
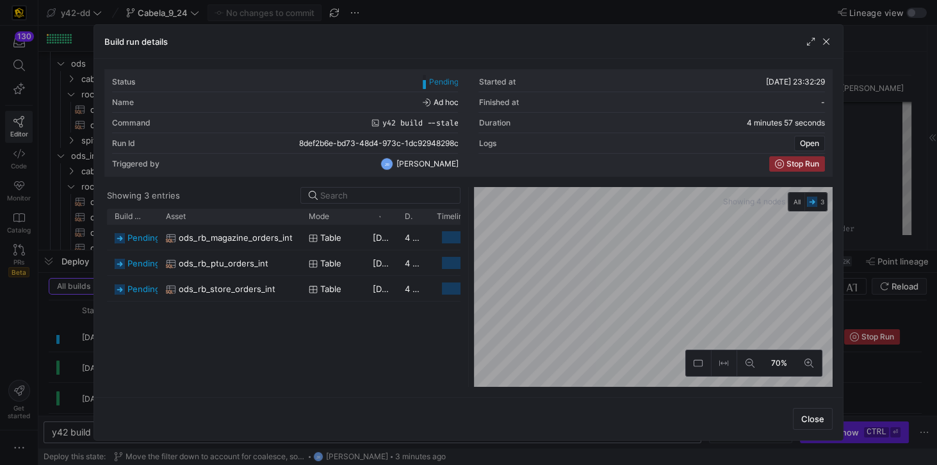
click at [326, 338] on div "pending ods_rb_magazine_orders_int table 24/09/25, 23:32:47 4 minutes 39 second…" at bounding box center [283, 306] width 353 height 162
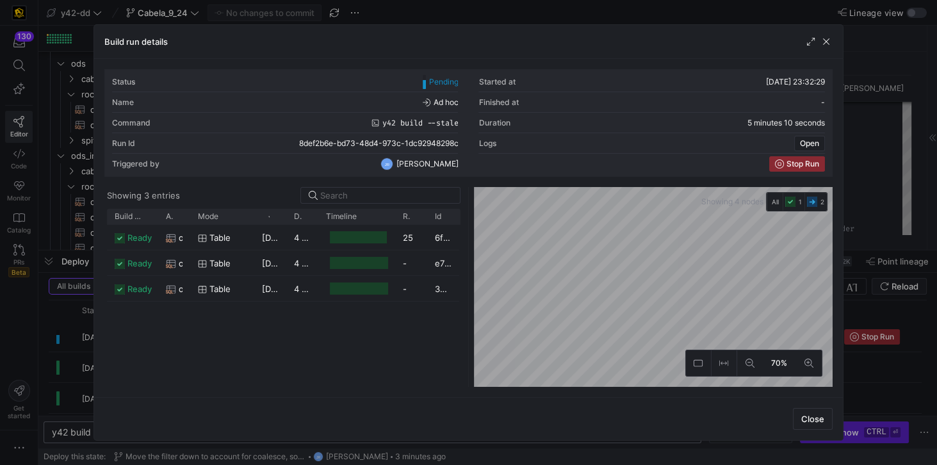
drag, startPoint x: 352, startPoint y: 385, endPoint x: 521, endPoint y: 393, distance: 169.2
click at [521, 393] on div "Status Pending Started at 24/09/25, 23:32:29 Name Ad hoc Finished at - Command …" at bounding box center [468, 228] width 748 height 338
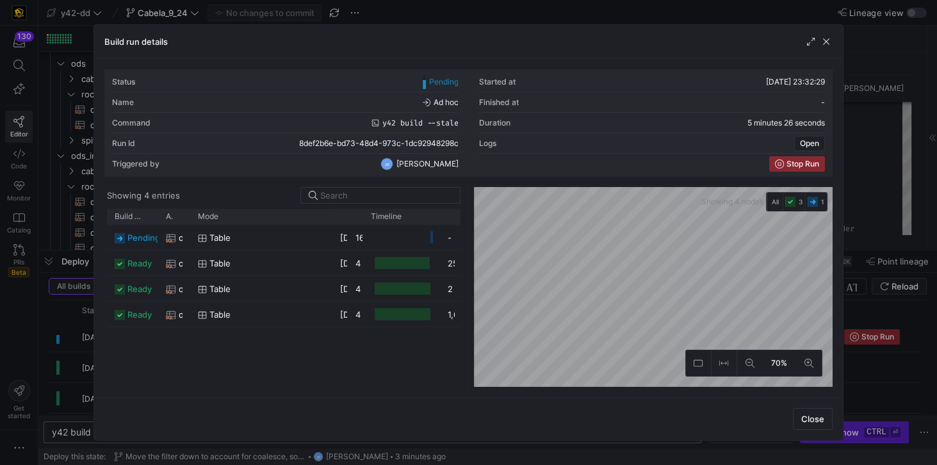
drag, startPoint x: 253, startPoint y: 216, endPoint x: 330, endPoint y: 239, distance: 81.0
click at [330, 239] on div "Build status Asset Mode 1" at bounding box center [283, 298] width 353 height 178
click at [199, 216] on span "Mode" at bounding box center [208, 216] width 20 height 9
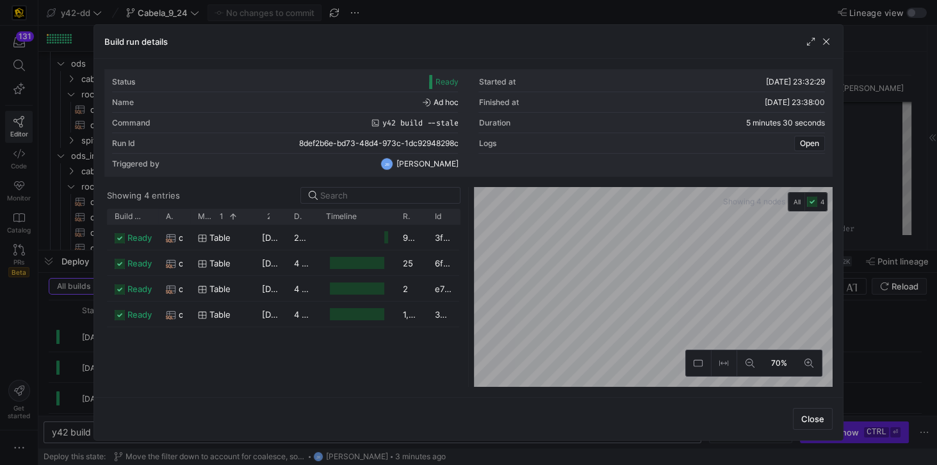
drag, startPoint x: 187, startPoint y: 214, endPoint x: 334, endPoint y: 236, distance: 148.2
click at [334, 236] on div "Build status Asset Mode 1" at bounding box center [283, 298] width 353 height 178
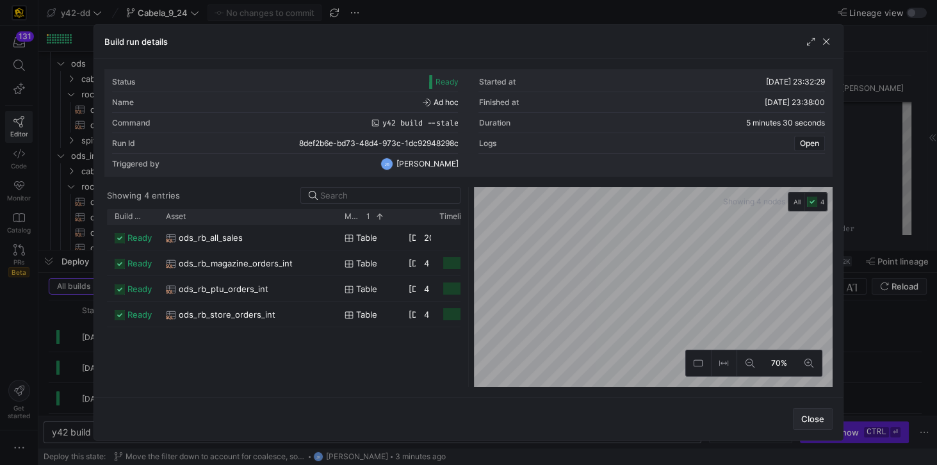
click at [803, 419] on span "Close" at bounding box center [812, 419] width 23 height 10
